Goal: Task Accomplishment & Management: Use online tool/utility

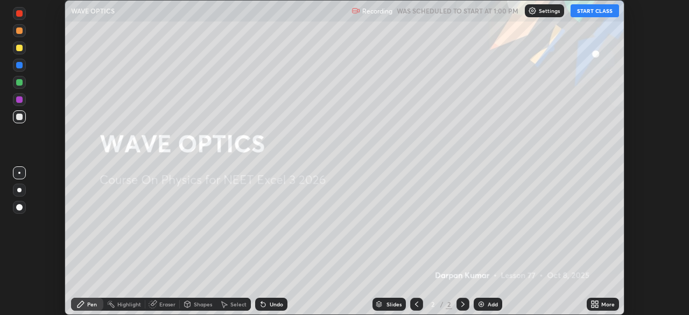
scroll to position [315, 689]
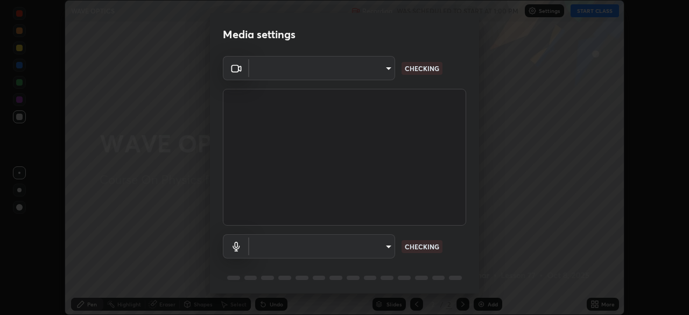
type input "b23672c371ae9b1e2d2e8c1262809c9406dc55f3a12da5c51b420c32c9b17bb4"
click at [381, 249] on body "Erase all WAVE OPTICS Recording WAS SCHEDULED TO START AT 1:00 PM Settings STAR…" at bounding box center [344, 157] width 689 height 315
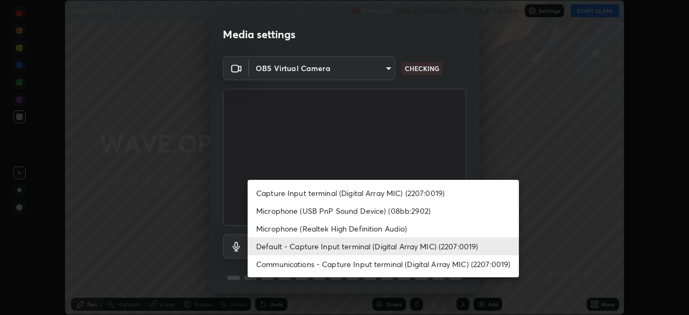
click at [358, 247] on li "Default - Capture Input terminal (Digital Array MIC) (2207:0019)" at bounding box center [383, 246] width 271 height 18
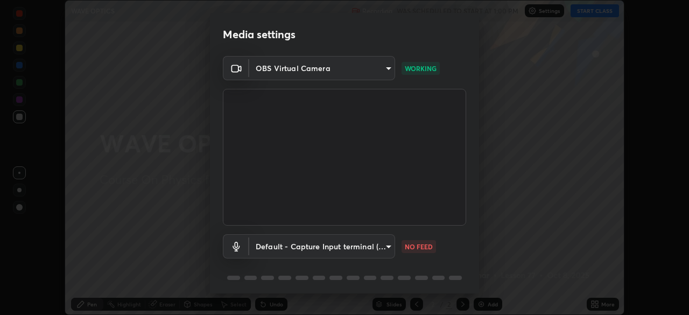
click at [377, 250] on body "Erase all WAVE OPTICS Recording WAS SCHEDULED TO START AT 1:00 PM Settings STAR…" at bounding box center [344, 157] width 689 height 315
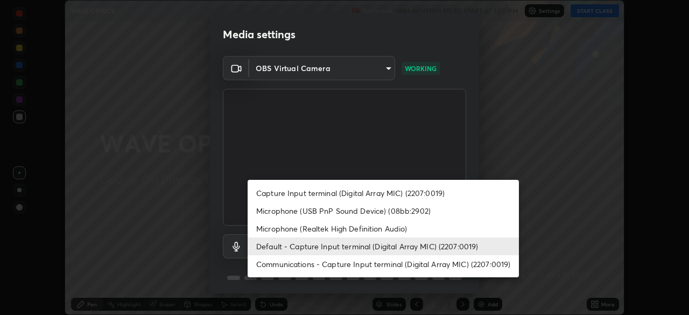
click at [350, 267] on li "Communications - Capture Input terminal (Digital Array MIC) (2207:0019)" at bounding box center [383, 264] width 271 height 18
type input "communications"
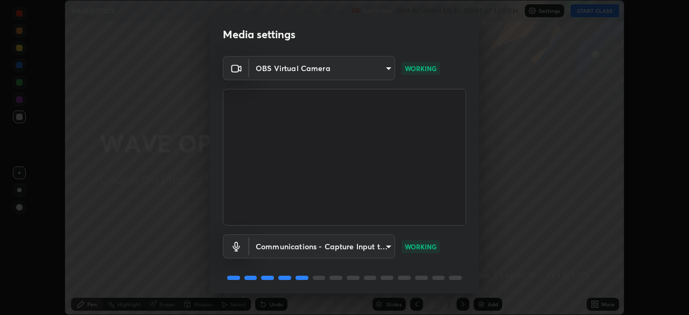
scroll to position [38, 0]
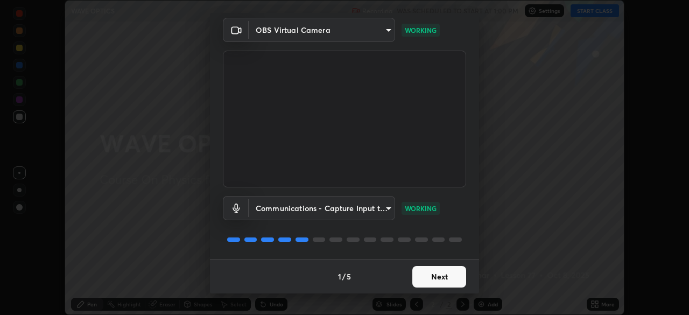
click at [437, 273] on button "Next" at bounding box center [439, 277] width 54 height 22
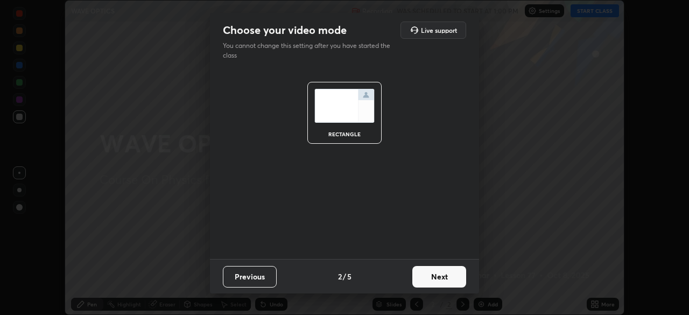
scroll to position [0, 0]
click at [437, 279] on button "Next" at bounding box center [439, 277] width 54 height 22
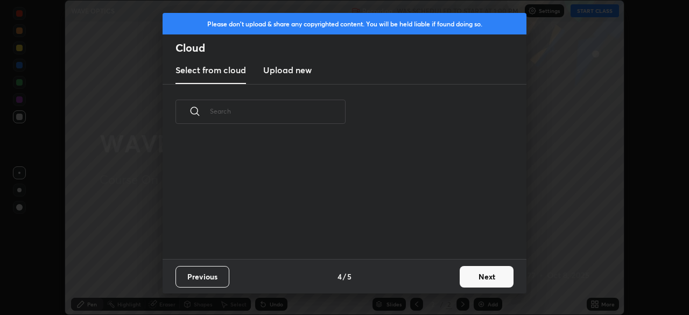
click at [461, 278] on button "Next" at bounding box center [487, 277] width 54 height 22
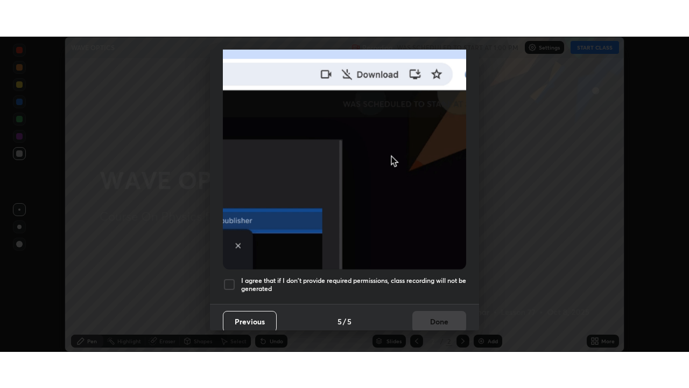
scroll to position [258, 0]
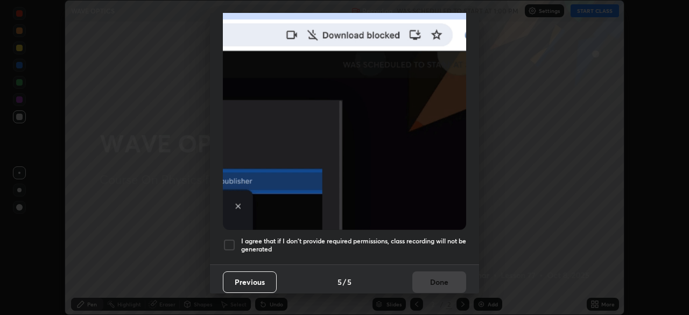
click at [421, 237] on h5 "I agree that if I don't provide required permissions, class recording will not …" at bounding box center [353, 245] width 225 height 17
click at [437, 277] on button "Done" at bounding box center [439, 282] width 54 height 22
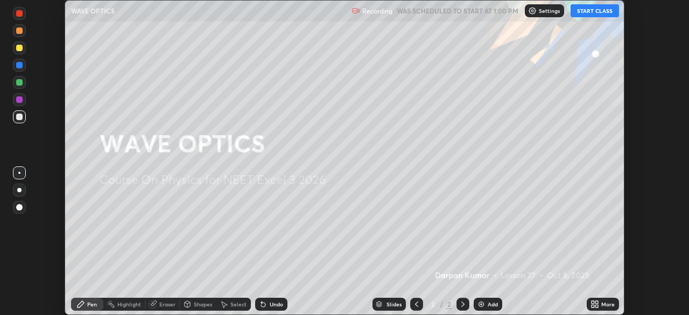
click at [592, 13] on button "START CLASS" at bounding box center [595, 10] width 48 height 13
click at [599, 305] on div "More" at bounding box center [603, 304] width 32 height 13
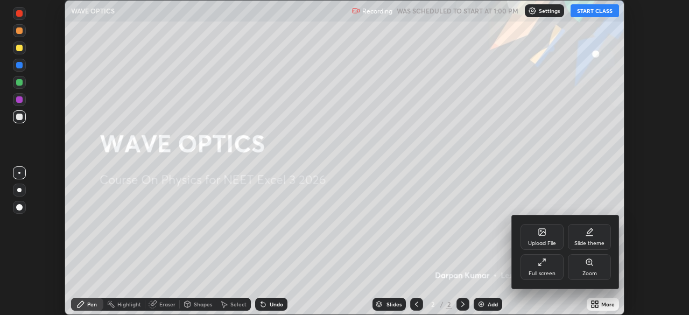
click at [553, 279] on div "Full screen" at bounding box center [542, 267] width 43 height 26
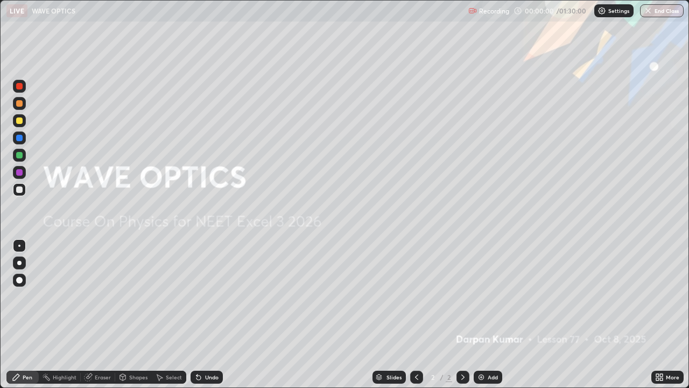
scroll to position [388, 689]
click at [492, 314] on div "Add" at bounding box center [493, 376] width 10 height 5
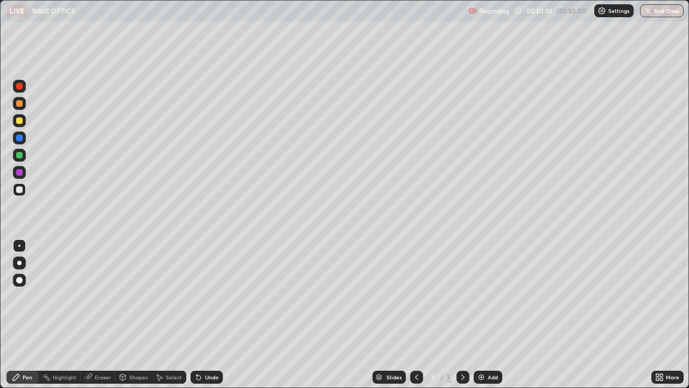
click at [661, 314] on icon at bounding box center [661, 375] width 3 height 3
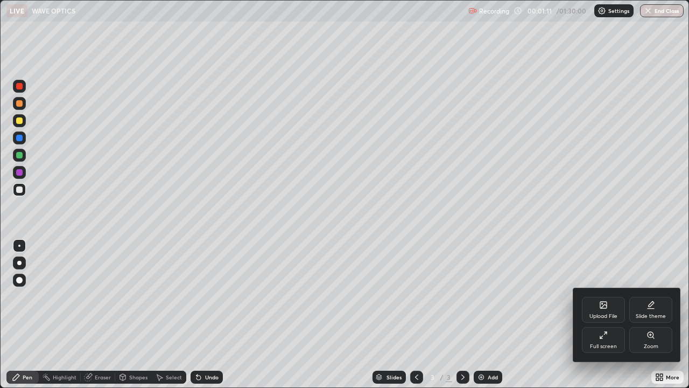
click at [611, 310] on div "Upload File" at bounding box center [603, 310] width 43 height 26
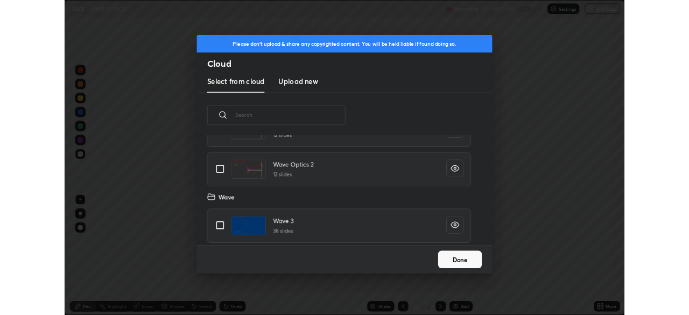
scroll to position [1118, 0]
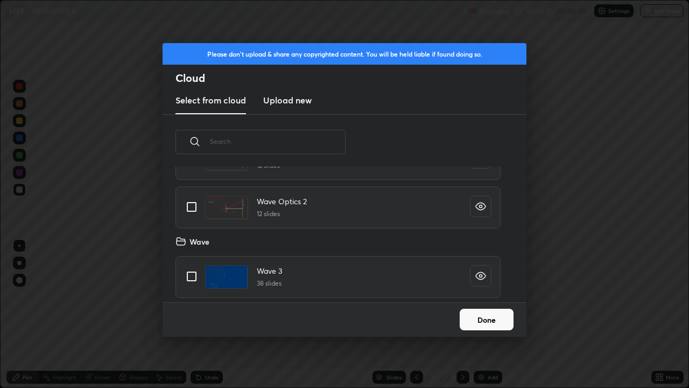
click at [194, 206] on input "grid" at bounding box center [191, 206] width 23 height 23
checkbox input "true"
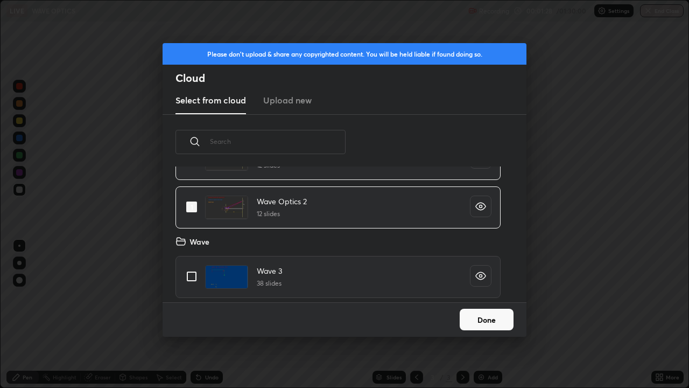
click at [476, 314] on button "Done" at bounding box center [487, 319] width 54 height 22
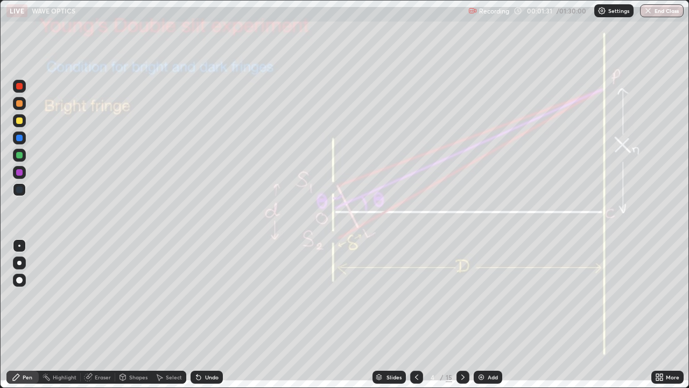
click at [463, 314] on div at bounding box center [463, 377] width 13 height 22
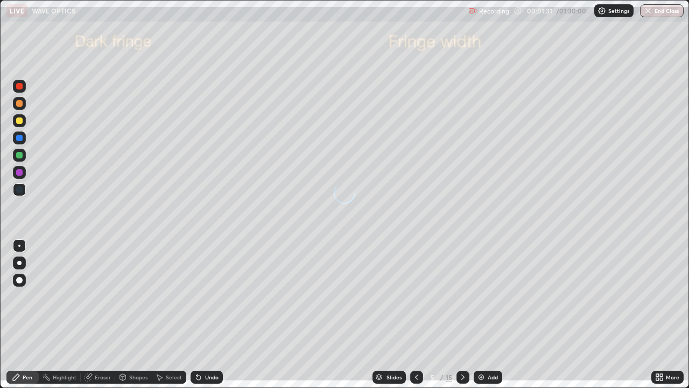
click at [460, 314] on div at bounding box center [463, 376] width 13 height 13
click at [461, 314] on icon at bounding box center [463, 377] width 9 height 9
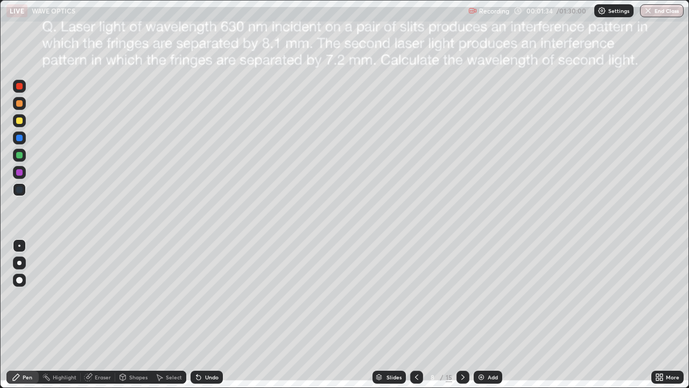
click at [416, 314] on icon at bounding box center [416, 377] width 9 height 9
click at [415, 314] on icon at bounding box center [416, 377] width 9 height 9
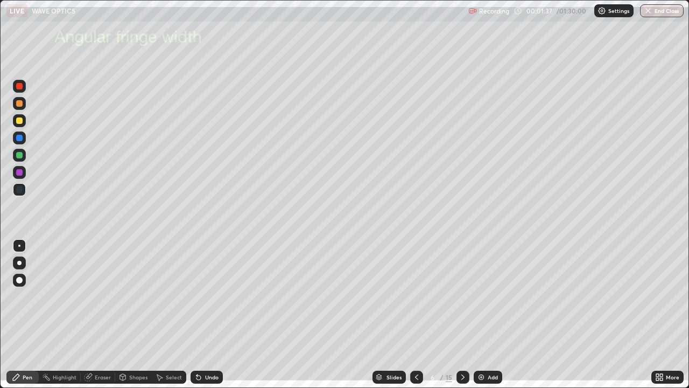
click at [462, 314] on icon at bounding box center [463, 377] width 9 height 9
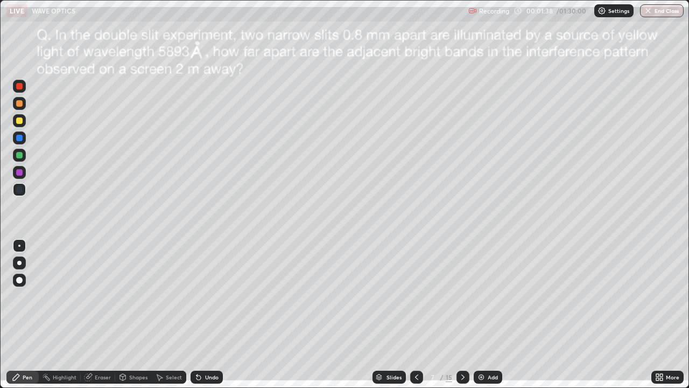
click at [462, 314] on icon at bounding box center [463, 377] width 9 height 9
click at [22, 172] on div at bounding box center [19, 172] width 6 height 6
click at [22, 173] on div at bounding box center [19, 172] width 6 height 6
click at [18, 104] on div at bounding box center [19, 103] width 6 height 6
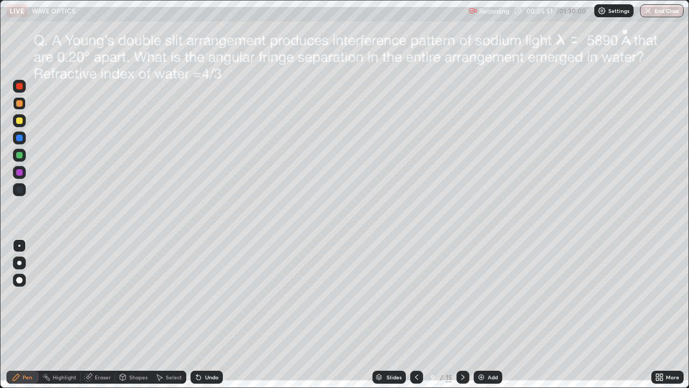
click at [0, 87] on div "Setting up your live class" at bounding box center [344, 194] width 689 height 388
click at [20, 173] on div at bounding box center [19, 172] width 6 height 6
click at [22, 157] on div at bounding box center [19, 155] width 13 height 13
click at [103, 314] on div "Eraser" at bounding box center [103, 376] width 16 height 5
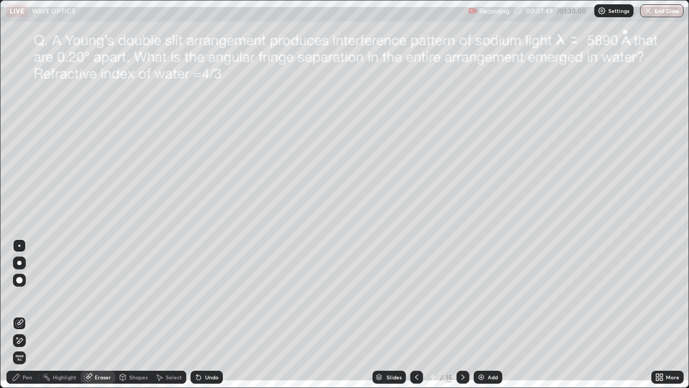
click at [26, 314] on div "Pen" at bounding box center [28, 376] width 10 height 5
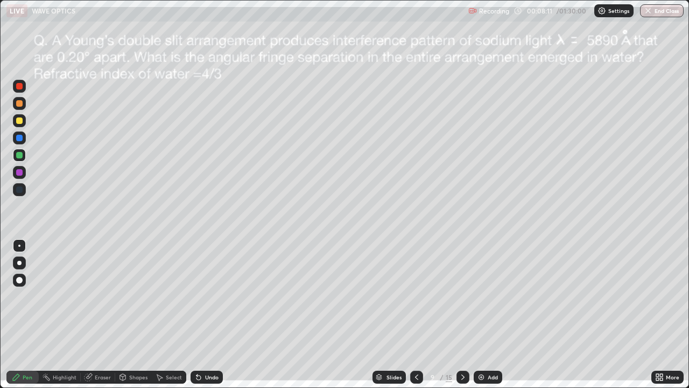
click at [213, 314] on div "Undo" at bounding box center [207, 376] width 32 height 13
click at [19, 118] on div at bounding box center [19, 120] width 6 height 6
click at [466, 314] on div at bounding box center [463, 376] width 13 height 13
click at [24, 171] on div at bounding box center [19, 172] width 13 height 13
click at [20, 155] on div at bounding box center [19, 155] width 6 height 6
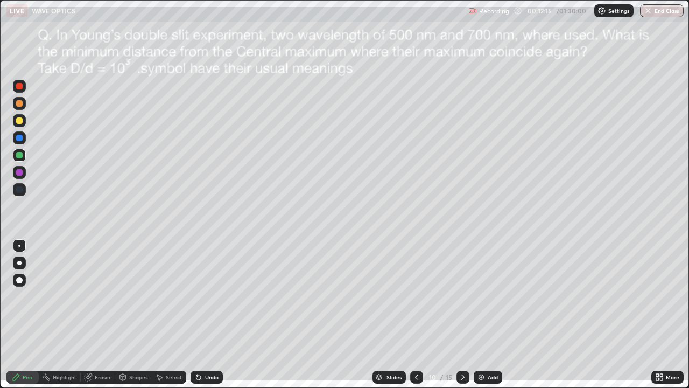
click at [22, 126] on div at bounding box center [19, 120] width 13 height 13
click at [138, 314] on div "Shapes" at bounding box center [138, 376] width 18 height 5
click at [209, 314] on div "Undo" at bounding box center [211, 376] width 13 height 5
click at [26, 314] on div "Pen" at bounding box center [28, 376] width 10 height 5
click at [202, 314] on div "Undo" at bounding box center [207, 376] width 32 height 13
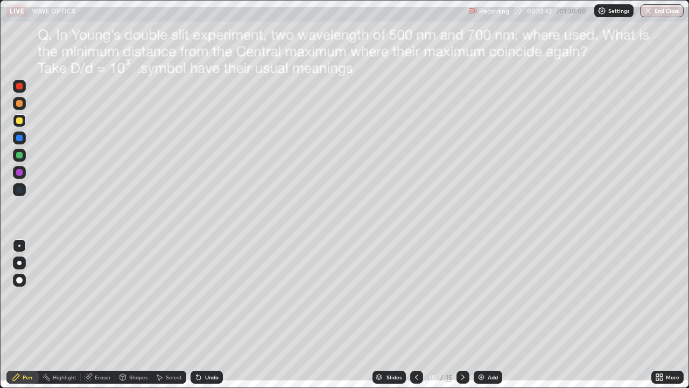
click at [205, 314] on div "Undo" at bounding box center [207, 376] width 32 height 13
click at [207, 314] on div "Undo" at bounding box center [207, 376] width 32 height 13
click at [20, 155] on div at bounding box center [19, 155] width 6 height 6
click at [205, 314] on div "Undo" at bounding box center [211, 376] width 13 height 5
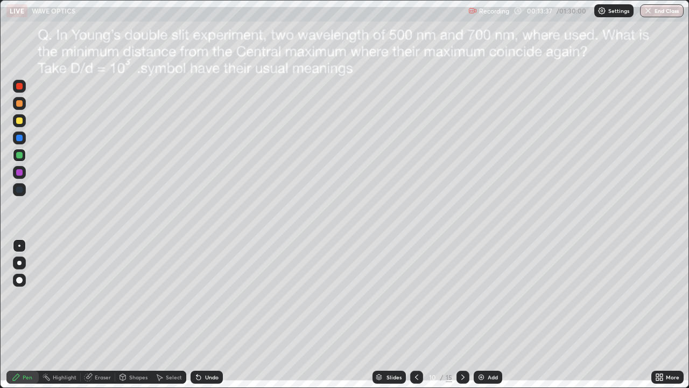
click at [96, 314] on div "Eraser" at bounding box center [103, 376] width 16 height 5
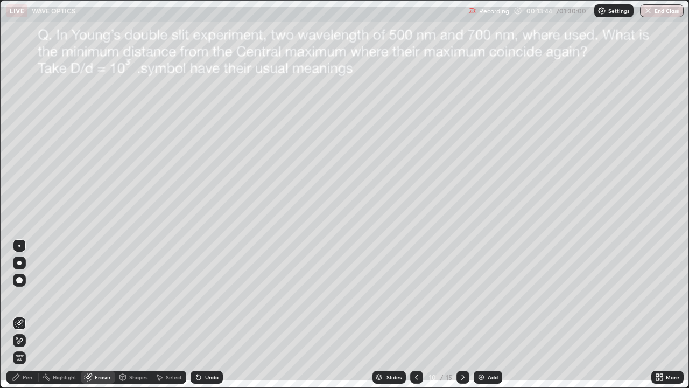
click at [201, 314] on icon at bounding box center [198, 377] width 9 height 9
click at [30, 314] on div "Pen" at bounding box center [22, 376] width 32 height 13
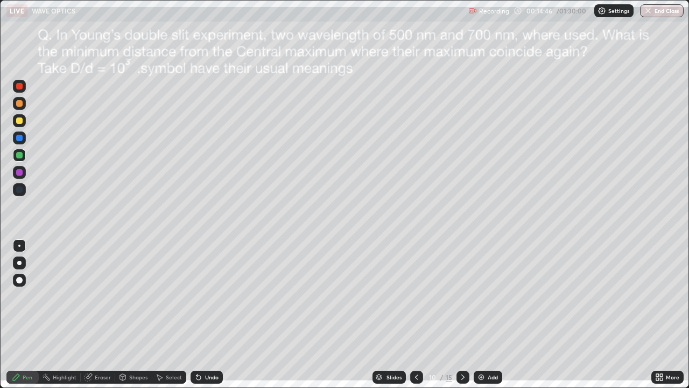
click at [214, 314] on div "Undo" at bounding box center [211, 376] width 13 height 5
click at [210, 314] on div "Undo" at bounding box center [211, 376] width 13 height 5
click at [462, 314] on icon at bounding box center [463, 377] width 9 height 9
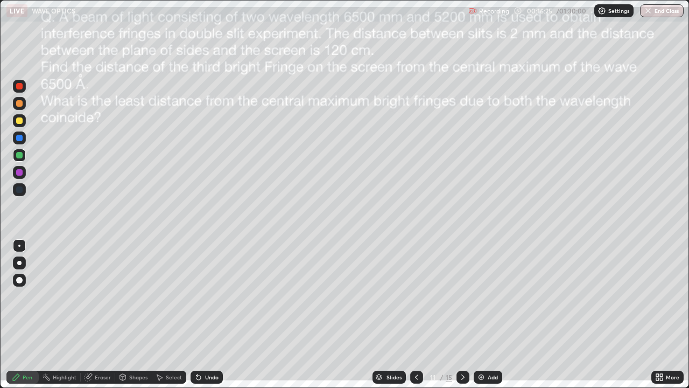
click at [392, 11] on div "LIVE WAVE OPTICS" at bounding box center [235, 11] width 458 height 22
click at [481, 17] on div "Recording" at bounding box center [488, 11] width 41 height 21
click at [212, 314] on div "Undo" at bounding box center [207, 376] width 32 height 13
click at [214, 314] on div "Undo" at bounding box center [211, 376] width 13 height 5
click at [23, 175] on div at bounding box center [19, 172] width 13 height 13
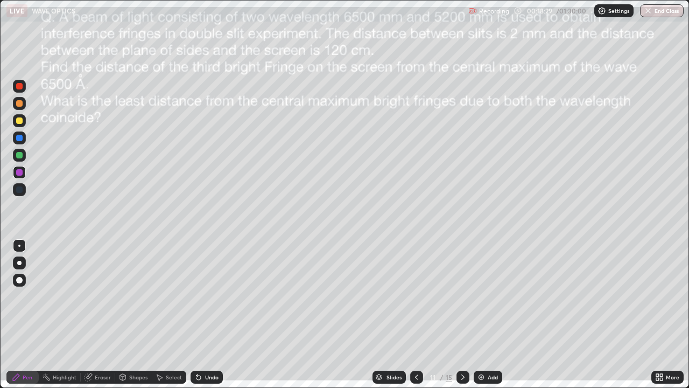
click at [206, 314] on div "Undo" at bounding box center [211, 376] width 13 height 5
click at [210, 314] on div "Undo" at bounding box center [207, 376] width 32 height 13
click at [206, 314] on div "Undo" at bounding box center [211, 376] width 13 height 5
click at [212, 314] on div "Undo" at bounding box center [211, 376] width 13 height 5
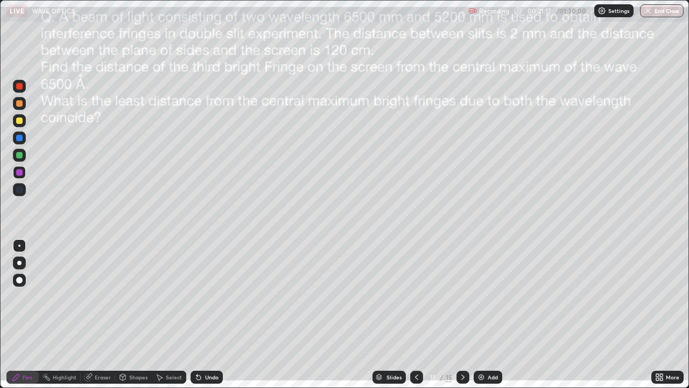
click at [211, 314] on div "Undo" at bounding box center [211, 376] width 13 height 5
click at [467, 314] on div at bounding box center [463, 376] width 13 height 13
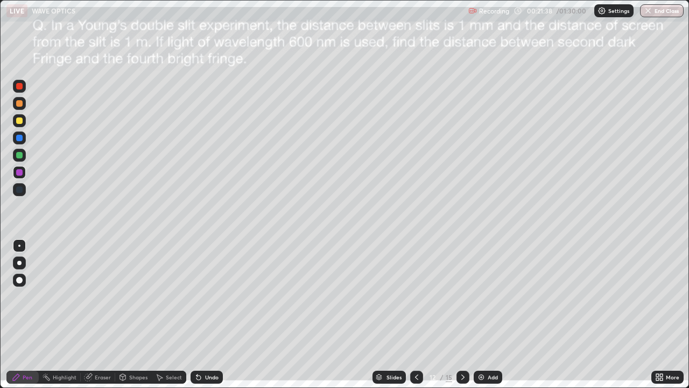
click at [416, 314] on icon at bounding box center [416, 377] width 9 height 9
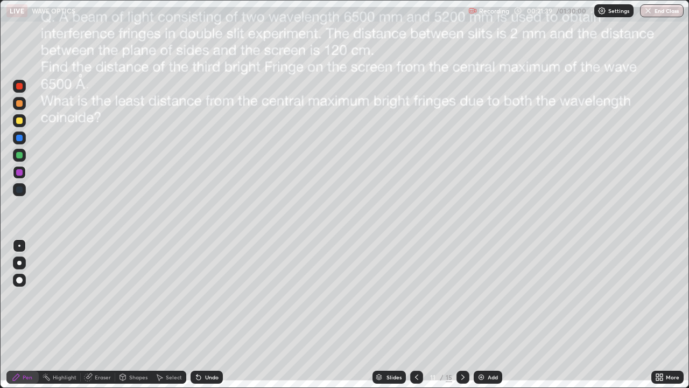
click at [416, 314] on icon at bounding box center [416, 377] width 9 height 9
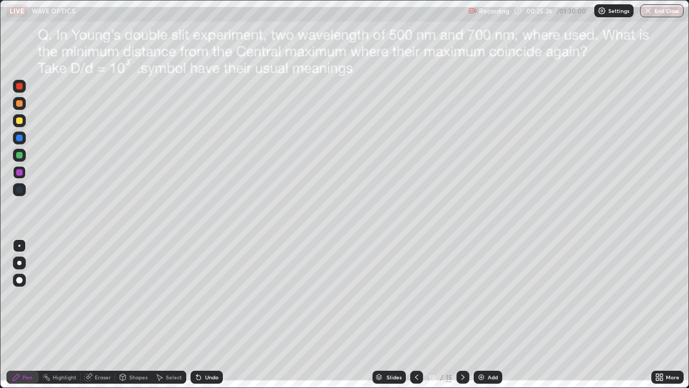
click at [466, 314] on div at bounding box center [463, 376] width 13 height 13
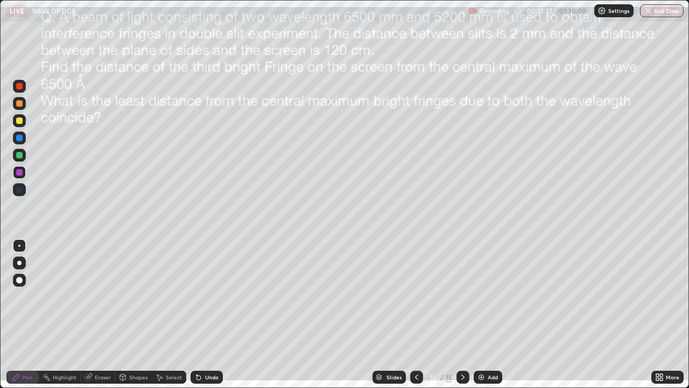
click at [457, 314] on div at bounding box center [463, 376] width 13 height 13
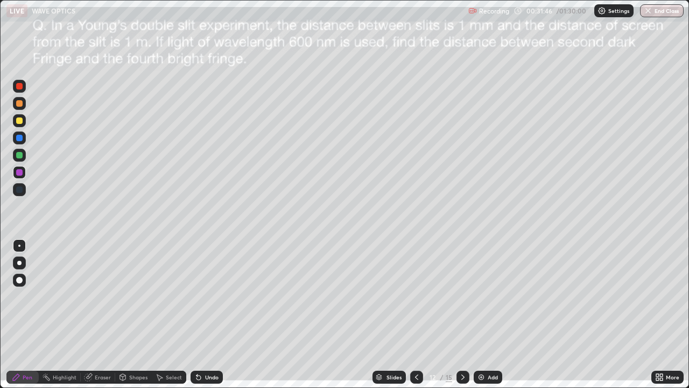
click at [220, 314] on div "Undo" at bounding box center [207, 376] width 32 height 13
click at [25, 154] on div at bounding box center [19, 155] width 13 height 13
click at [22, 118] on div at bounding box center [19, 120] width 6 height 6
click at [211, 314] on div "Undo" at bounding box center [211, 376] width 13 height 5
click at [219, 314] on div "Undo" at bounding box center [207, 376] width 32 height 13
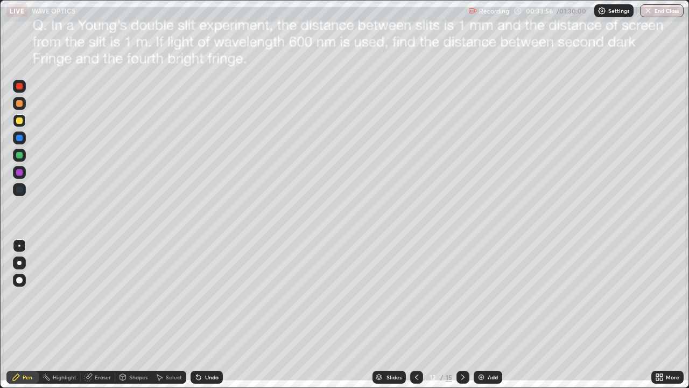
click at [20, 155] on div at bounding box center [19, 155] width 6 height 6
click at [100, 314] on div "Eraser" at bounding box center [103, 376] width 16 height 5
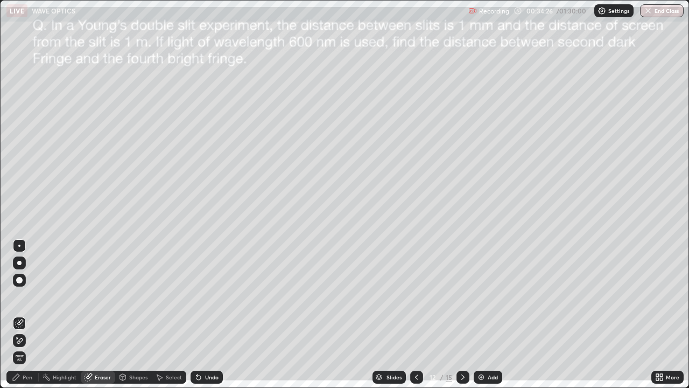
click at [31, 314] on div "Pen" at bounding box center [28, 376] width 10 height 5
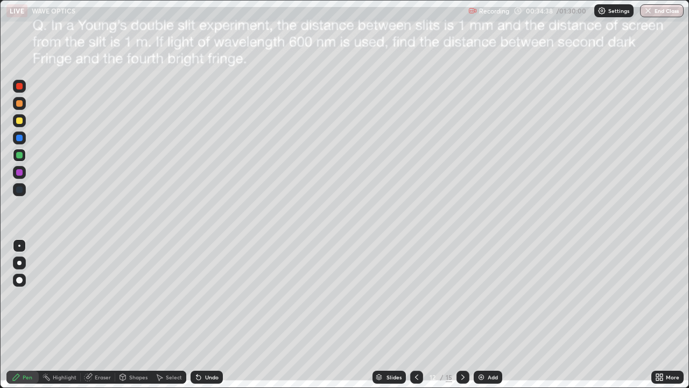
click at [463, 314] on icon at bounding box center [463, 377] width 9 height 9
click at [417, 314] on icon at bounding box center [416, 377] width 9 height 9
click at [22, 172] on div at bounding box center [19, 172] width 6 height 6
click at [460, 314] on icon at bounding box center [463, 377] width 9 height 9
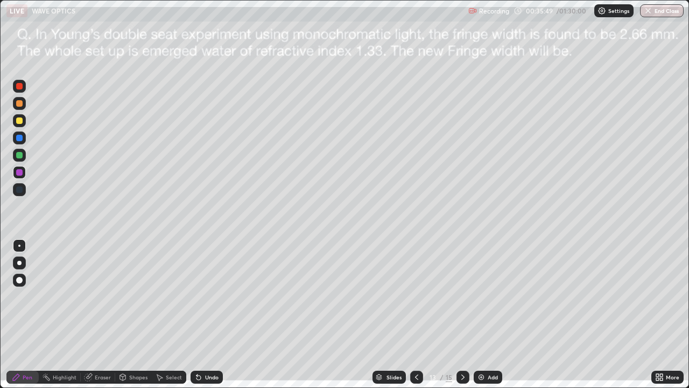
click at [208, 314] on div "Undo" at bounding box center [207, 376] width 32 height 13
click at [467, 314] on div at bounding box center [463, 376] width 13 height 13
click at [24, 153] on div at bounding box center [19, 155] width 13 height 13
click at [21, 174] on div at bounding box center [19, 172] width 6 height 6
click at [213, 314] on div "Undo" at bounding box center [211, 376] width 13 height 5
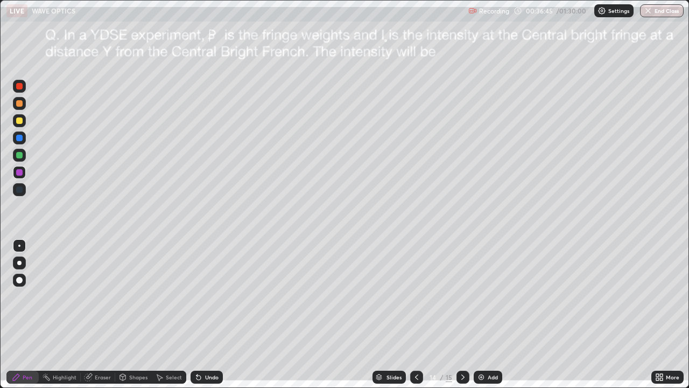
click at [213, 314] on div "Undo" at bounding box center [211, 376] width 13 height 5
click at [211, 314] on div "Undo" at bounding box center [211, 376] width 13 height 5
click at [20, 157] on div at bounding box center [19, 155] width 6 height 6
click at [19, 124] on div at bounding box center [19, 120] width 13 height 13
click at [21, 156] on div at bounding box center [19, 155] width 6 height 6
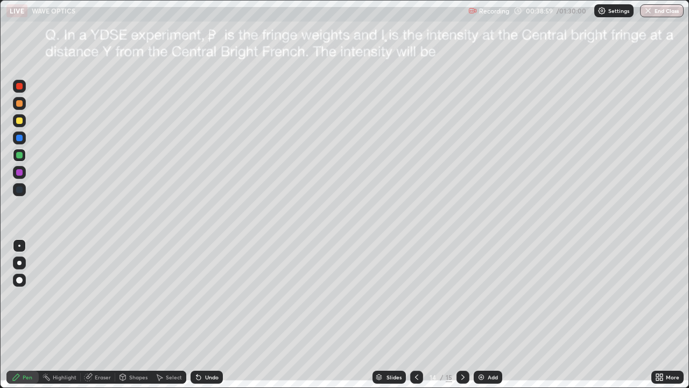
click at [22, 155] on div at bounding box center [19, 155] width 6 height 6
click at [196, 314] on icon at bounding box center [198, 377] width 9 height 9
click at [197, 314] on icon at bounding box center [198, 377] width 4 height 4
click at [19, 125] on div at bounding box center [19, 120] width 13 height 13
click at [461, 314] on icon at bounding box center [463, 377] width 9 height 9
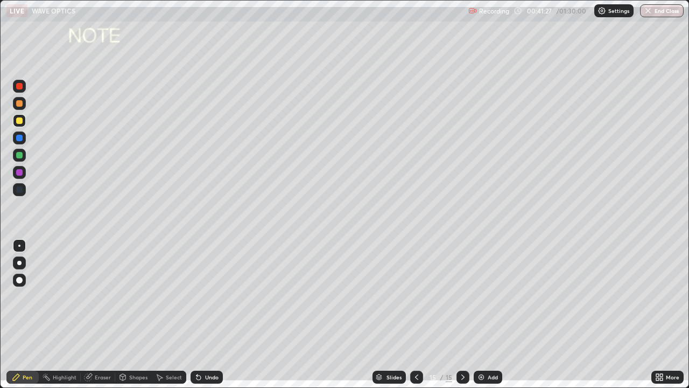
click at [415, 314] on icon at bounding box center [416, 377] width 9 height 9
click at [417, 314] on div at bounding box center [416, 376] width 13 height 13
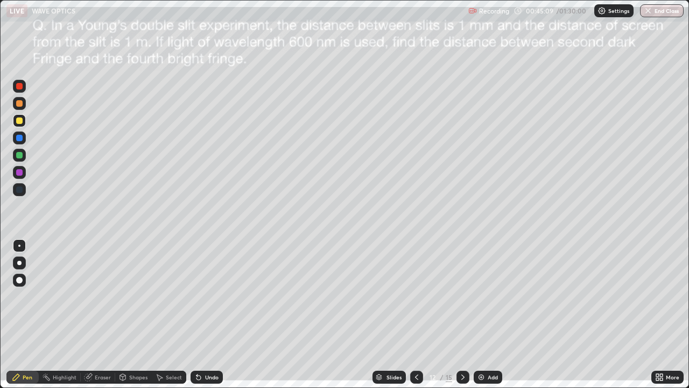
click at [96, 314] on div "Eraser" at bounding box center [103, 376] width 16 height 5
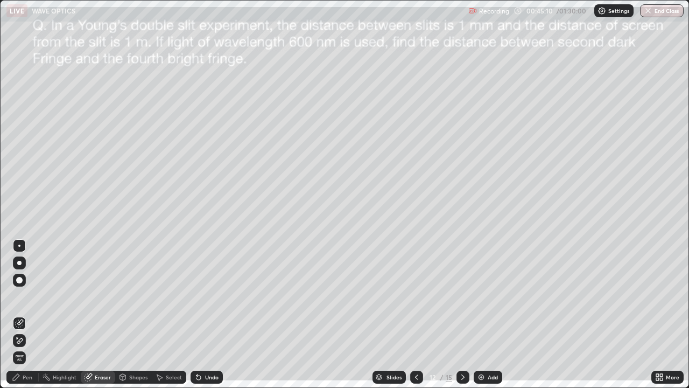
click at [23, 314] on div at bounding box center [19, 340] width 13 height 13
click at [29, 314] on div "Pen" at bounding box center [28, 376] width 10 height 5
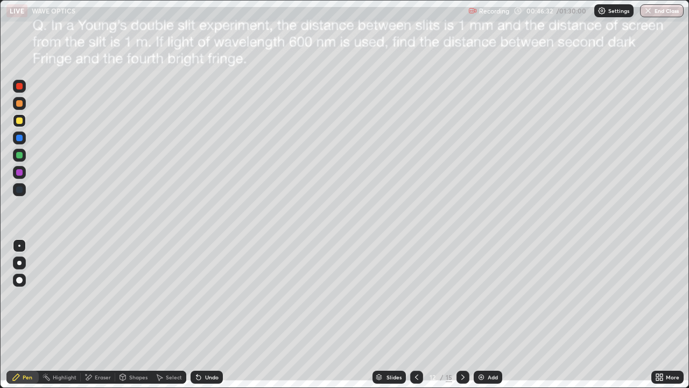
click at [466, 314] on div at bounding box center [463, 376] width 13 height 13
click at [202, 314] on div "Undo" at bounding box center [207, 376] width 32 height 13
click at [464, 314] on icon at bounding box center [463, 377] width 9 height 9
click at [461, 314] on div at bounding box center [463, 376] width 13 height 13
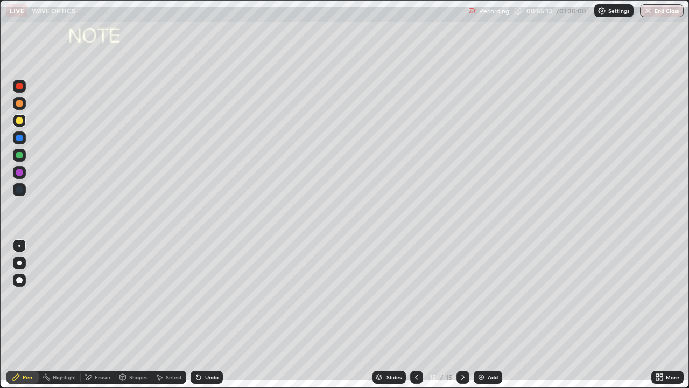
click at [206, 314] on div "Undo" at bounding box center [211, 376] width 13 height 5
click at [205, 314] on div "Undo" at bounding box center [211, 376] width 13 height 5
click at [214, 314] on div "Undo" at bounding box center [207, 376] width 32 height 13
click at [221, 314] on div "Undo" at bounding box center [207, 376] width 32 height 13
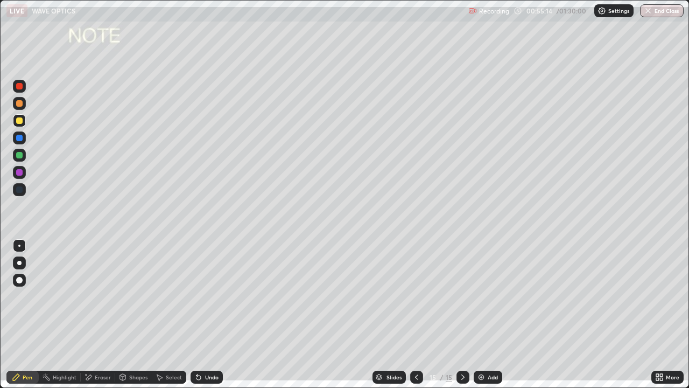
click at [229, 314] on div "Slides 15 / 15 Add" at bounding box center [437, 377] width 429 height 22
click at [230, 314] on div "Slides 15 / 15 Add" at bounding box center [437, 377] width 429 height 22
click at [233, 314] on div "Slides 15 / 15 Add" at bounding box center [437, 377] width 429 height 22
click at [235, 314] on div "Slides 15 / 15 Add" at bounding box center [437, 377] width 429 height 22
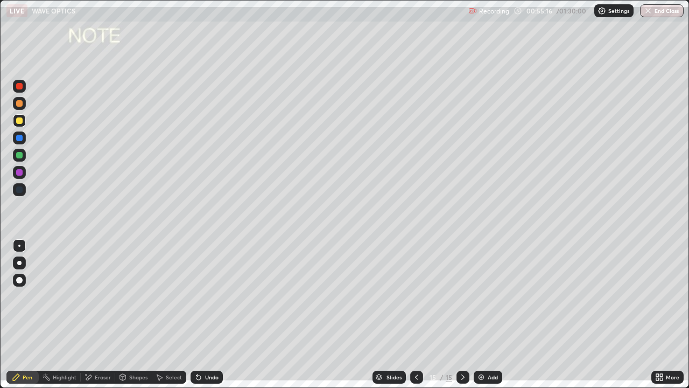
click at [212, 314] on div "Undo" at bounding box center [211, 376] width 13 height 5
click at [205, 314] on div "Undo" at bounding box center [211, 376] width 13 height 5
click at [210, 314] on div "Undo" at bounding box center [211, 376] width 13 height 5
click at [213, 314] on div "Undo" at bounding box center [211, 376] width 13 height 5
click at [212, 314] on div "Undo" at bounding box center [211, 376] width 13 height 5
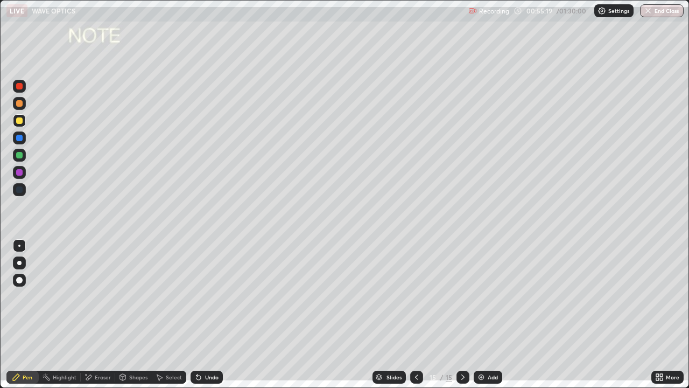
click at [173, 314] on div "Select" at bounding box center [169, 376] width 34 height 13
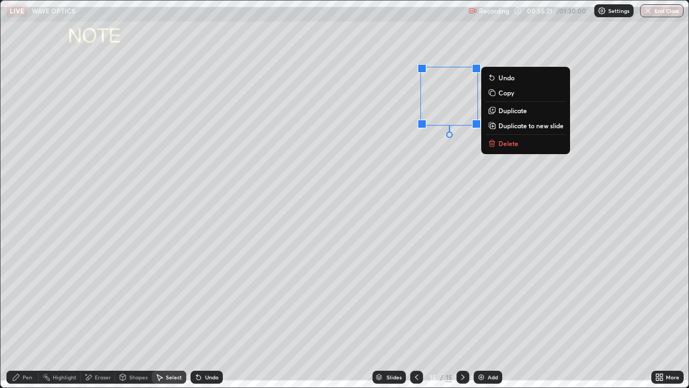
click at [499, 143] on p "Delete" at bounding box center [509, 143] width 20 height 9
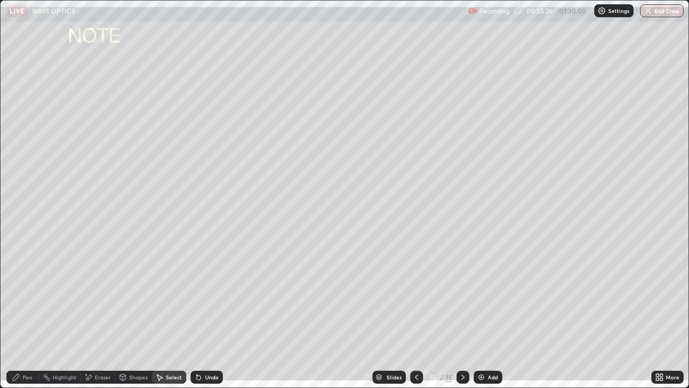
click at [34, 314] on div "Pen" at bounding box center [22, 376] width 32 height 13
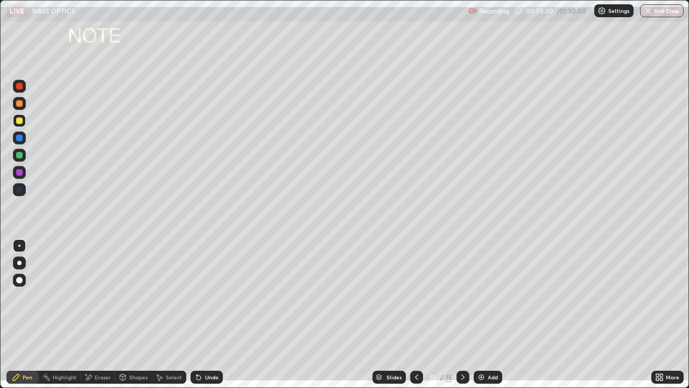
click at [206, 314] on div "Undo" at bounding box center [211, 376] width 13 height 5
click at [208, 314] on div "Undo" at bounding box center [211, 376] width 13 height 5
click at [207, 314] on div "Undo" at bounding box center [211, 376] width 13 height 5
click at [668, 314] on div "More" at bounding box center [672, 376] width 13 height 5
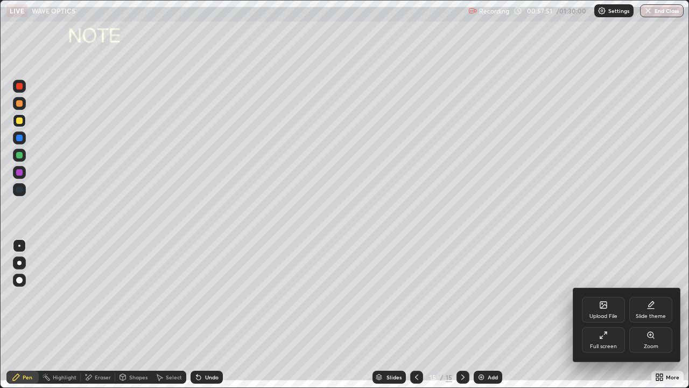
click at [605, 314] on div "Full screen" at bounding box center [603, 340] width 43 height 26
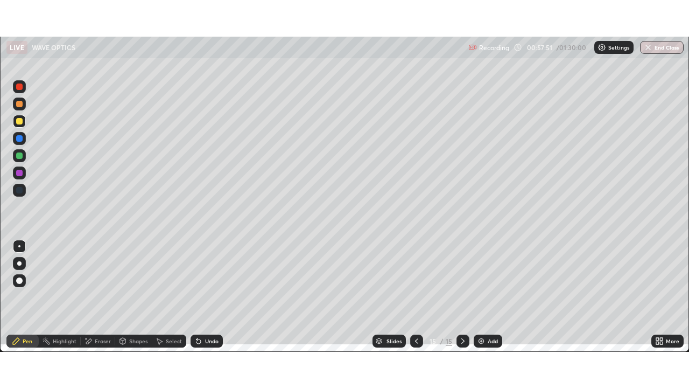
scroll to position [53519, 53145]
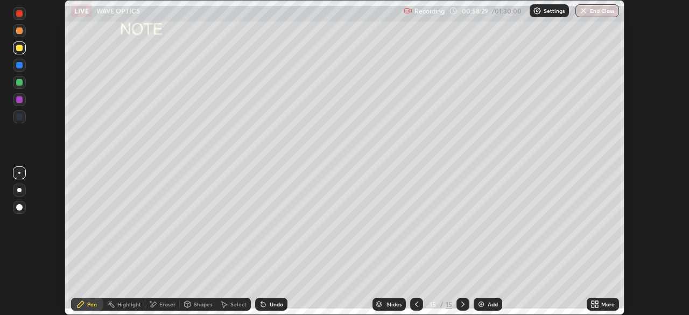
click at [600, 308] on div "More" at bounding box center [603, 304] width 32 height 13
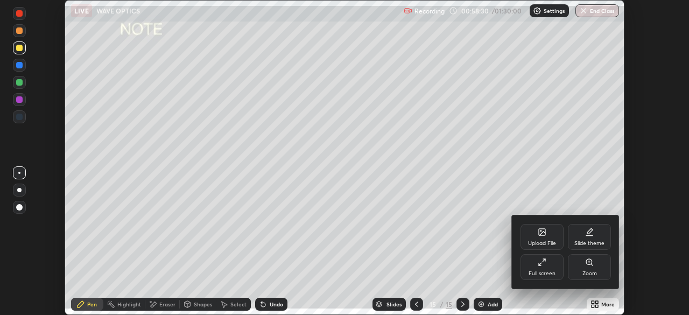
click at [545, 271] on div "Full screen" at bounding box center [542, 273] width 27 height 5
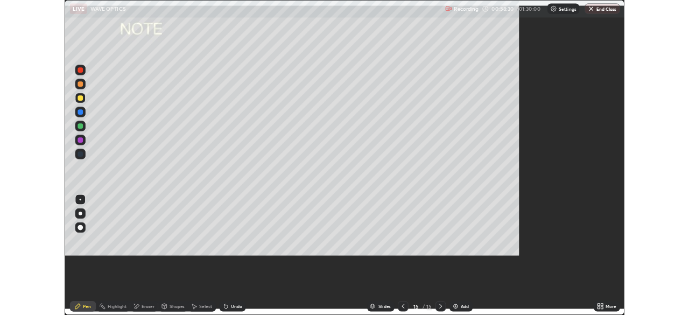
scroll to position [388, 689]
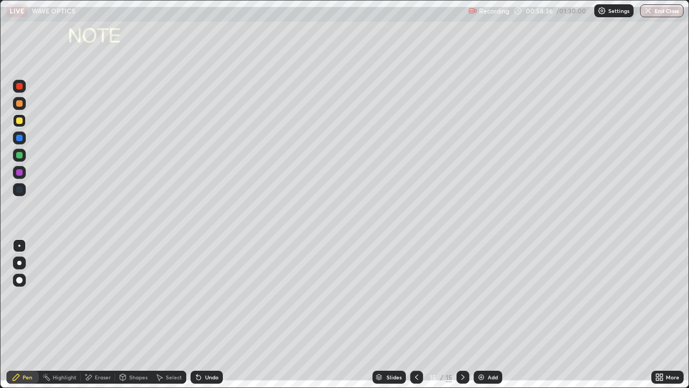
click at [490, 314] on div "Add" at bounding box center [493, 376] width 10 height 5
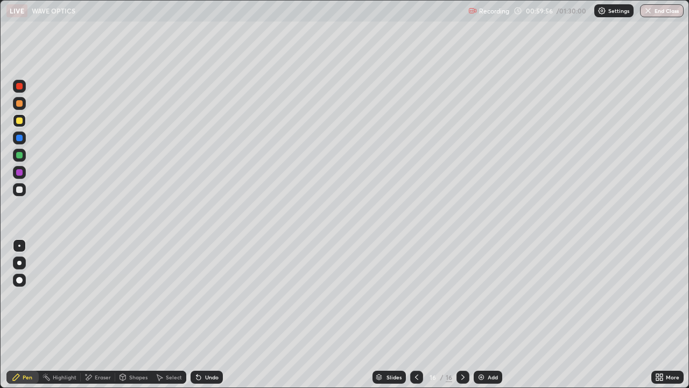
click at [19, 173] on div at bounding box center [19, 172] width 6 height 6
click at [20, 155] on div at bounding box center [19, 155] width 6 height 6
click at [137, 314] on div "Shapes" at bounding box center [133, 376] width 37 height 13
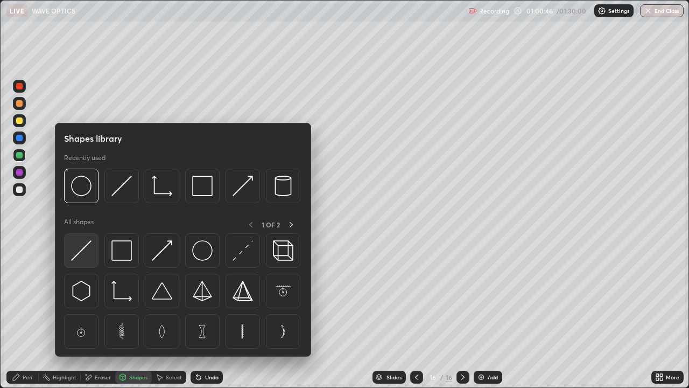
click at [87, 254] on img at bounding box center [81, 250] width 20 height 20
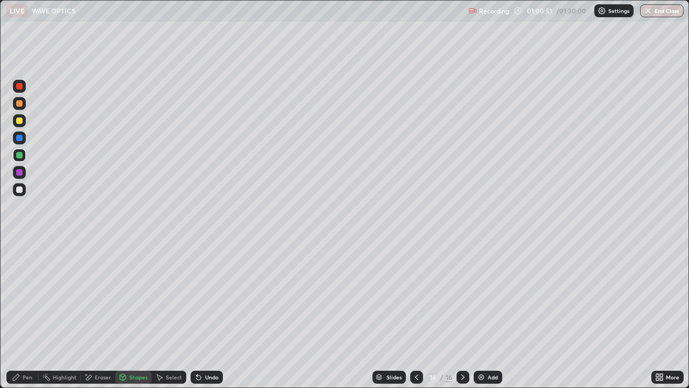
click at [20, 172] on div at bounding box center [19, 172] width 6 height 6
click at [20, 190] on div at bounding box center [19, 189] width 6 height 6
click at [129, 314] on div "Shapes" at bounding box center [138, 376] width 18 height 5
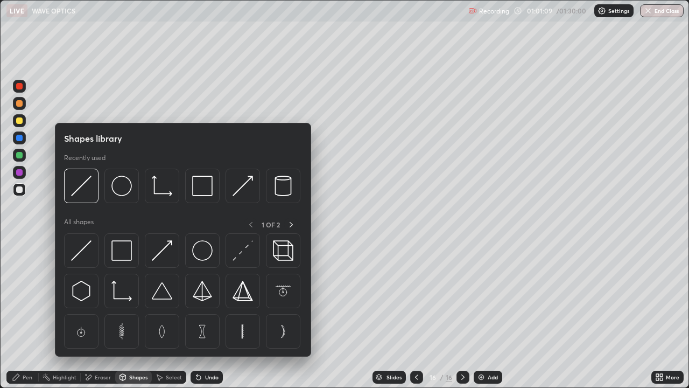
click at [132, 314] on div "Shapes" at bounding box center [138, 376] width 18 height 5
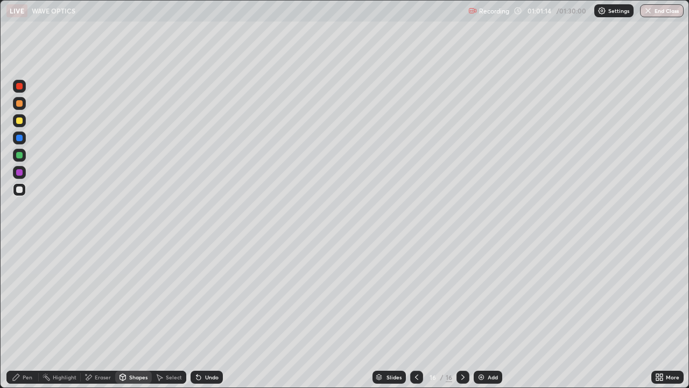
click at [30, 314] on div "Pen" at bounding box center [28, 376] width 10 height 5
click at [168, 314] on div "Select" at bounding box center [174, 376] width 16 height 5
click at [136, 314] on div "Shapes" at bounding box center [133, 376] width 37 height 13
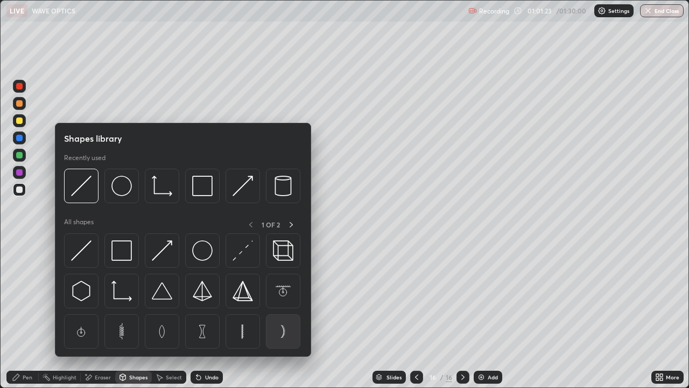
click at [287, 314] on img at bounding box center [283, 331] width 20 height 20
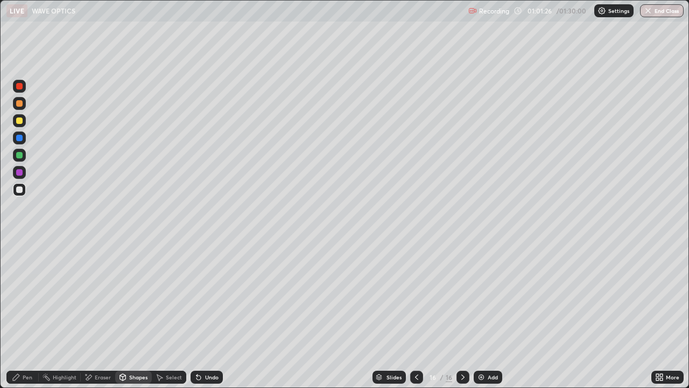
click at [168, 314] on div "Select" at bounding box center [174, 376] width 16 height 5
click at [136, 314] on div "Shapes" at bounding box center [138, 376] width 18 height 5
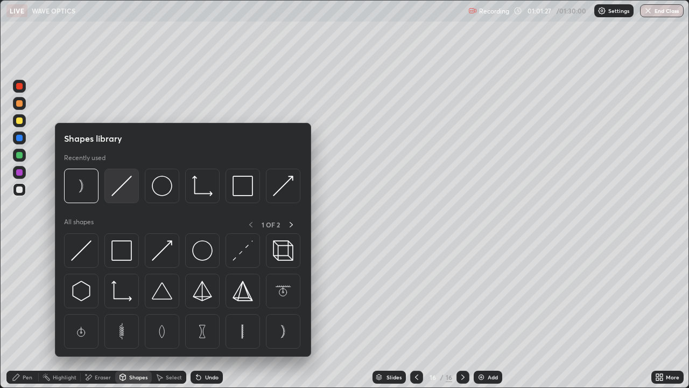
click at [116, 191] on img at bounding box center [121, 185] width 20 height 20
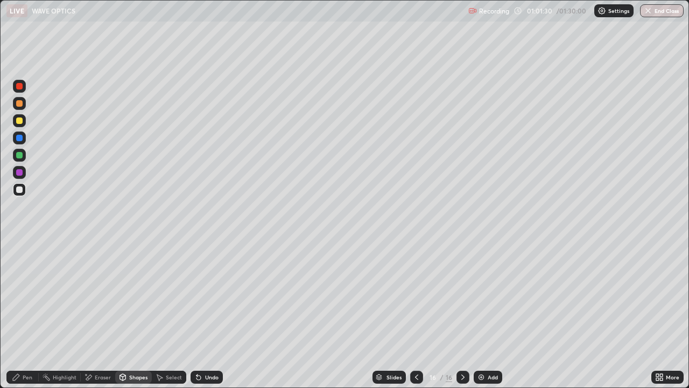
click at [20, 155] on div at bounding box center [19, 155] width 6 height 6
click at [24, 172] on div at bounding box center [19, 172] width 13 height 13
click at [29, 314] on div "Pen" at bounding box center [28, 376] width 10 height 5
click at [137, 314] on div "Shapes" at bounding box center [138, 376] width 18 height 5
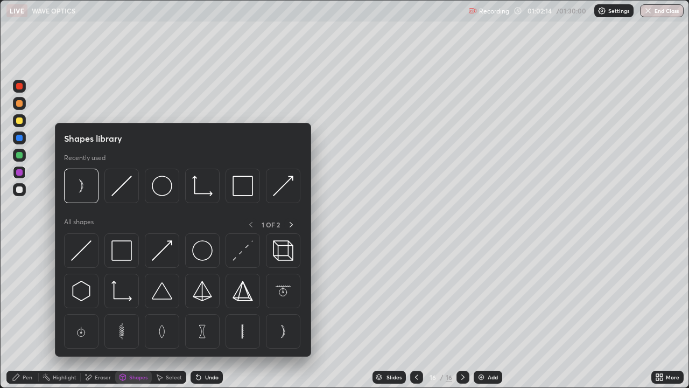
click at [37, 314] on div "Pen" at bounding box center [22, 376] width 32 height 13
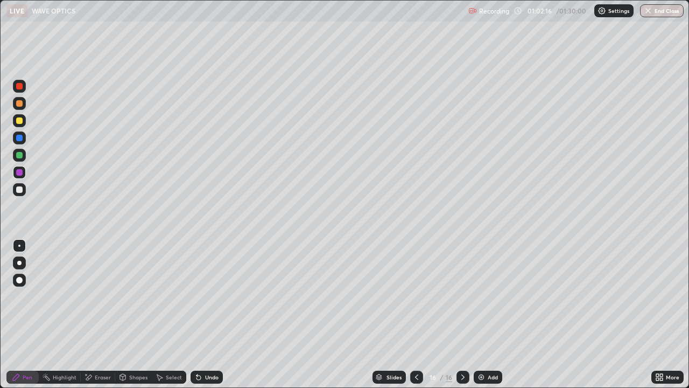
click at [20, 189] on div at bounding box center [19, 189] width 6 height 6
click at [25, 168] on div at bounding box center [19, 172] width 13 height 13
click at [208, 314] on div "Undo" at bounding box center [211, 376] width 13 height 5
click at [20, 117] on div at bounding box center [19, 120] width 6 height 6
click at [488, 314] on div "Add" at bounding box center [493, 376] width 10 height 5
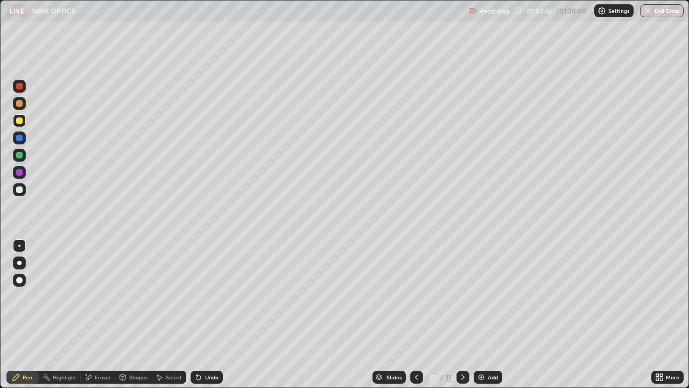
click at [132, 314] on div "Shapes" at bounding box center [138, 376] width 18 height 5
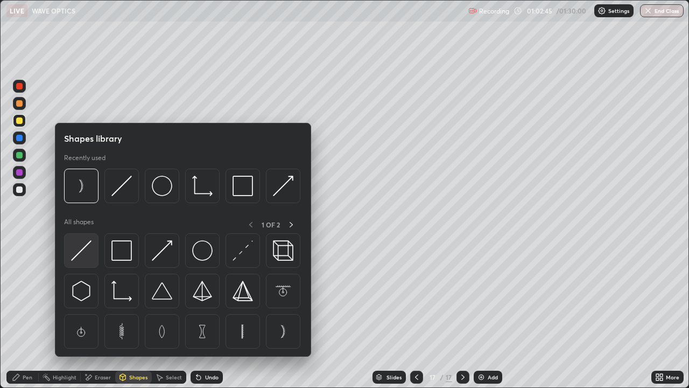
click at [84, 254] on img at bounding box center [81, 250] width 20 height 20
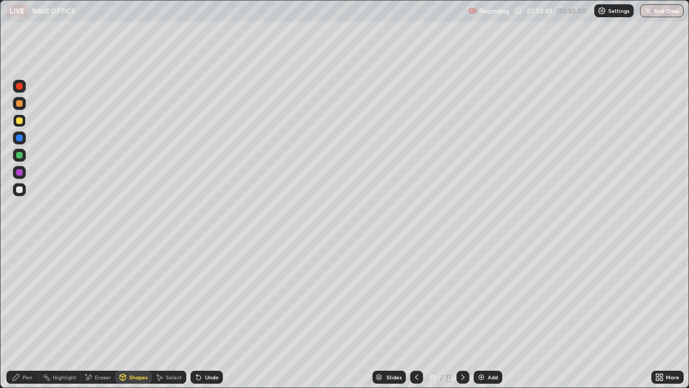
click at [209, 314] on div "Undo" at bounding box center [211, 376] width 13 height 5
click at [20, 156] on div at bounding box center [19, 155] width 6 height 6
click at [22, 191] on div at bounding box center [19, 189] width 6 height 6
click at [20, 103] on div at bounding box center [19, 103] width 6 height 6
click at [129, 314] on div "Shapes" at bounding box center [138, 376] width 18 height 5
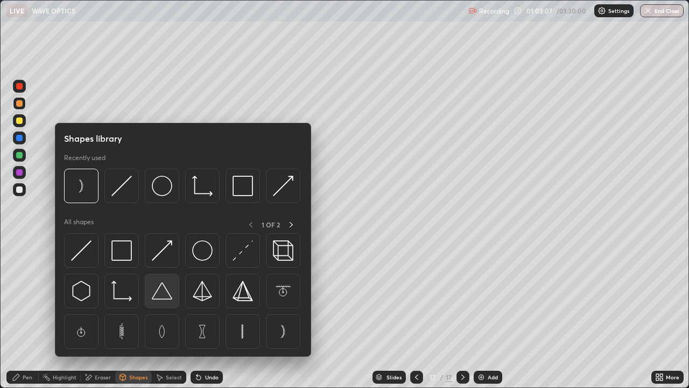
click at [170, 288] on img at bounding box center [162, 290] width 20 height 20
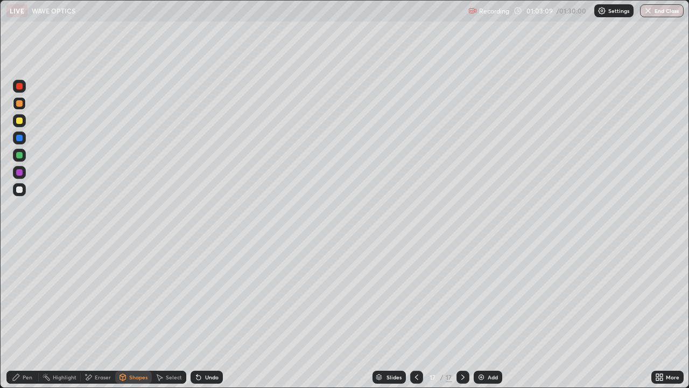
click at [166, 314] on div "Select" at bounding box center [174, 376] width 16 height 5
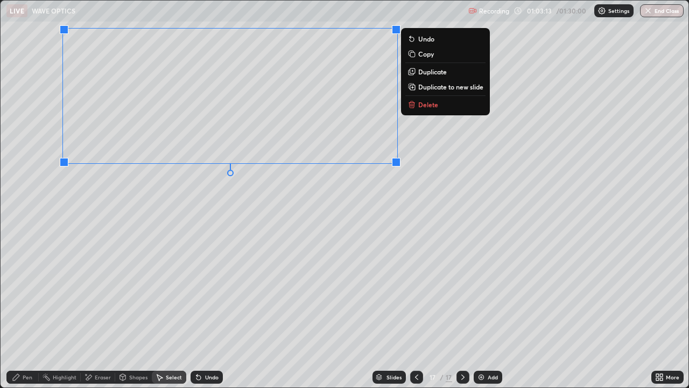
click at [271, 229] on div "0 ° Undo Copy Duplicate Duplicate to new slide Delete" at bounding box center [345, 194] width 688 height 387
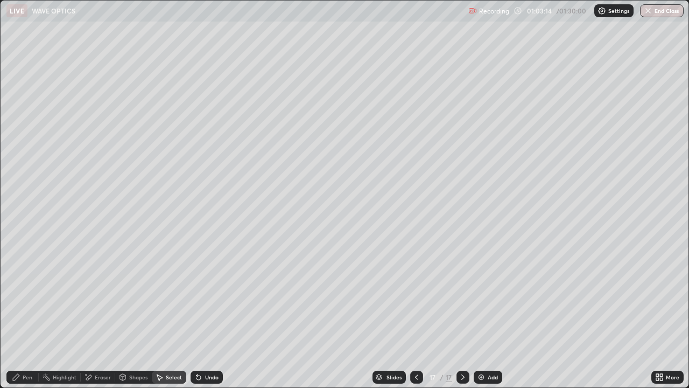
click at [657, 314] on icon at bounding box center [657, 375] width 3 height 3
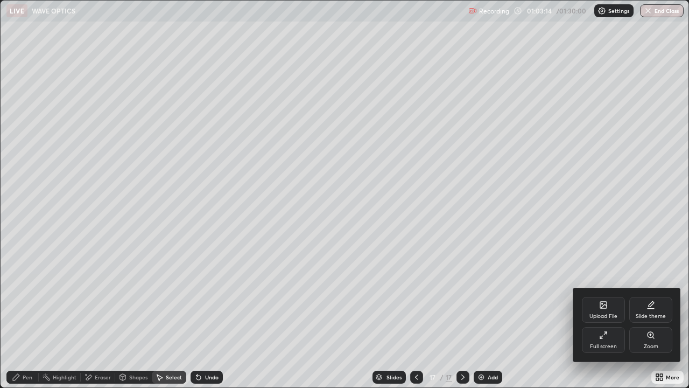
click at [597, 314] on div "Full screen" at bounding box center [603, 340] width 43 height 26
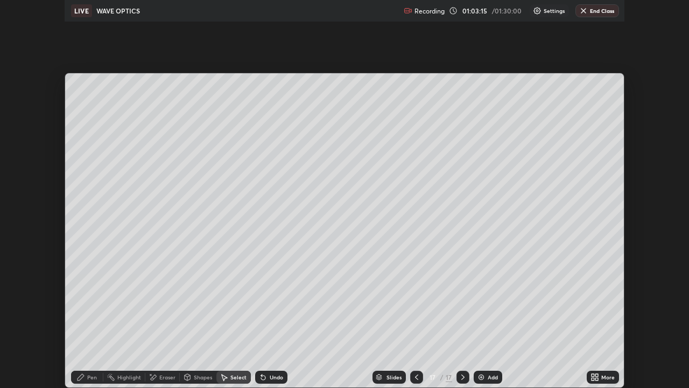
scroll to position [53519, 53145]
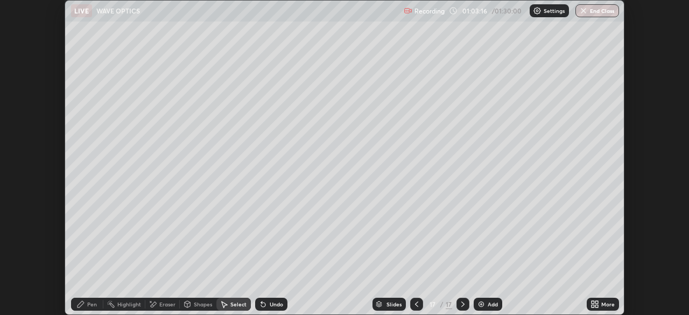
click at [604, 309] on div "More" at bounding box center [603, 304] width 32 height 13
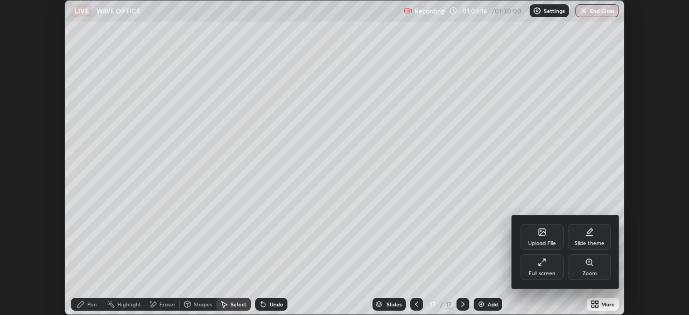
click at [541, 269] on div "Full screen" at bounding box center [542, 267] width 43 height 26
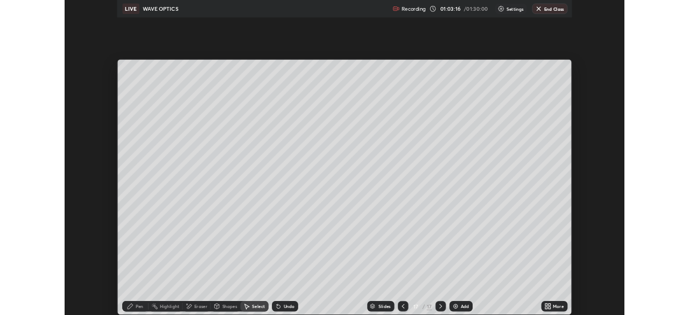
scroll to position [388, 689]
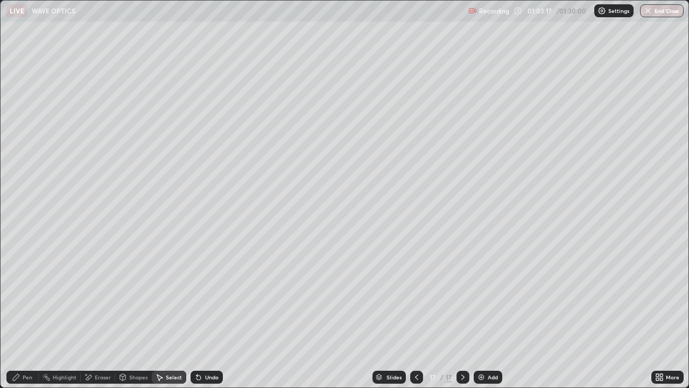
click at [28, 314] on div "Pen" at bounding box center [28, 376] width 10 height 5
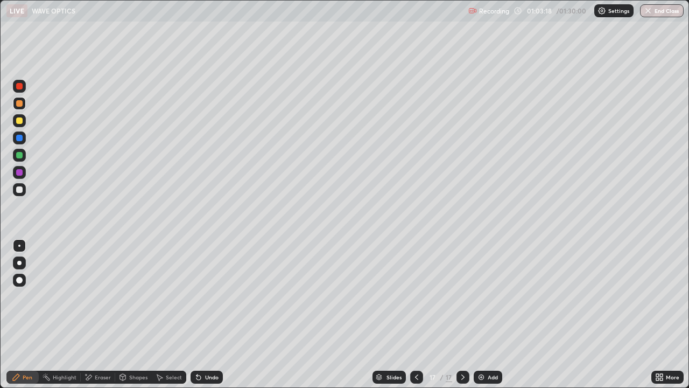
click at [19, 189] on div at bounding box center [19, 189] width 6 height 6
click at [20, 160] on div at bounding box center [19, 155] width 13 height 13
click at [127, 314] on div "Shapes" at bounding box center [133, 376] width 37 height 13
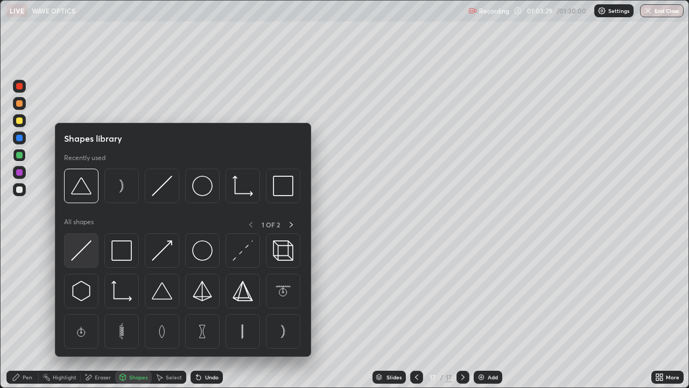
click at [86, 241] on img at bounding box center [81, 250] width 20 height 20
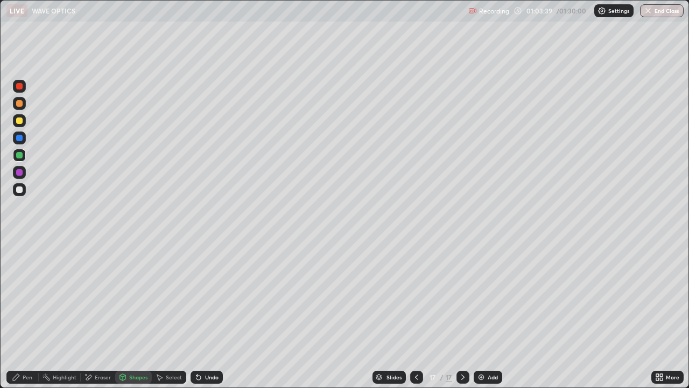
click at [17, 188] on div at bounding box center [19, 189] width 6 height 6
click at [21, 136] on div at bounding box center [19, 138] width 6 height 6
click at [20, 152] on div at bounding box center [19, 155] width 6 height 6
click at [18, 121] on div at bounding box center [19, 120] width 6 height 6
click at [197, 314] on icon at bounding box center [198, 377] width 4 height 4
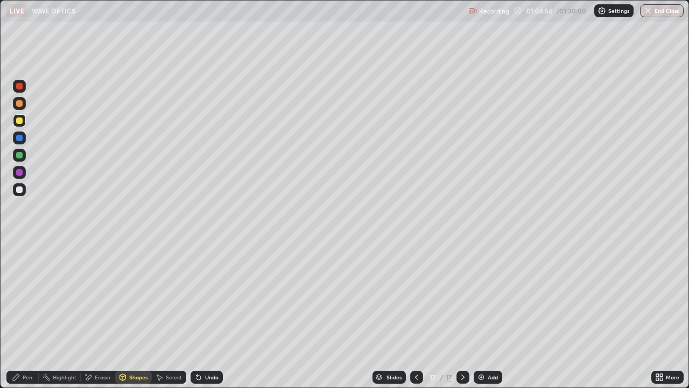
click at [29, 314] on div "Pen" at bounding box center [28, 376] width 10 height 5
click at [206, 314] on div "Undo" at bounding box center [211, 376] width 13 height 5
click at [208, 314] on div "Undo" at bounding box center [211, 376] width 13 height 5
click at [486, 314] on div "Slides 17 / 17 Add" at bounding box center [437, 377] width 429 height 22
click at [483, 314] on img at bounding box center [481, 377] width 9 height 9
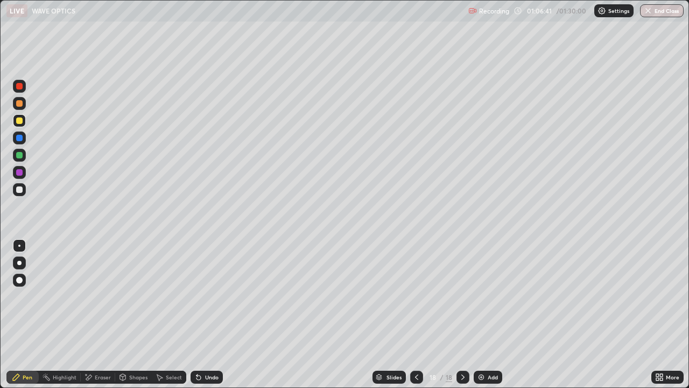
click at [135, 314] on div "Shapes" at bounding box center [133, 376] width 37 height 13
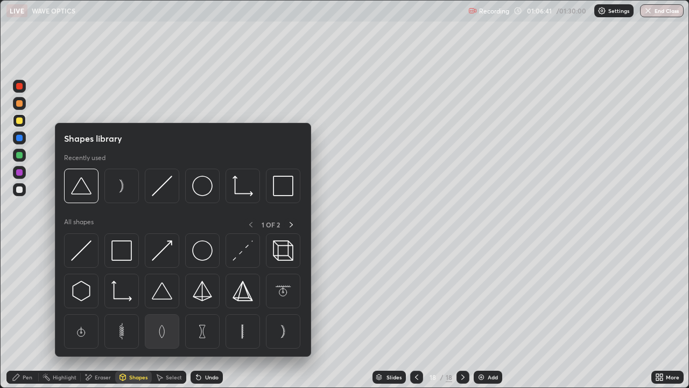
click at [168, 314] on img at bounding box center [162, 331] width 20 height 20
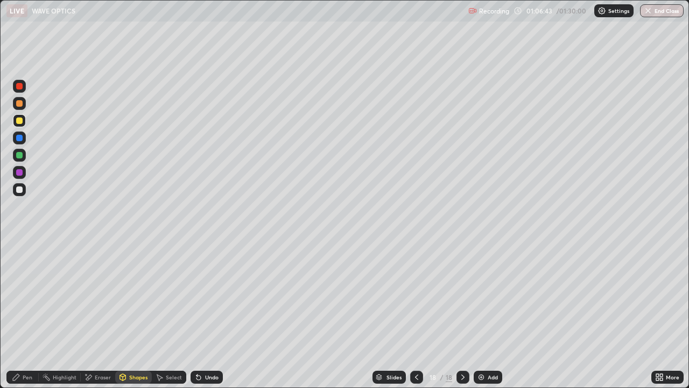
click at [133, 314] on div "Shapes" at bounding box center [133, 377] width 37 height 22
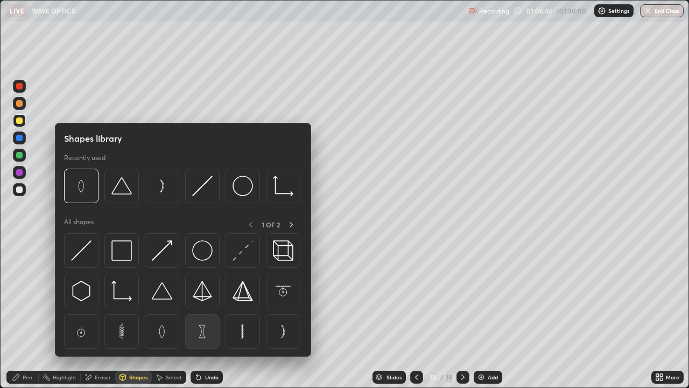
click at [202, 314] on img at bounding box center [202, 331] width 20 height 20
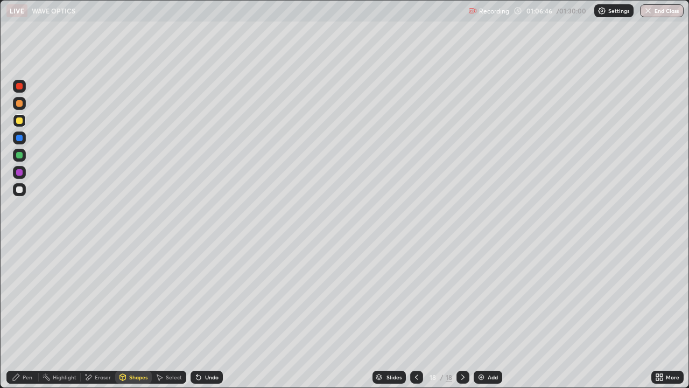
click at [129, 314] on div "Shapes" at bounding box center [138, 376] width 18 height 5
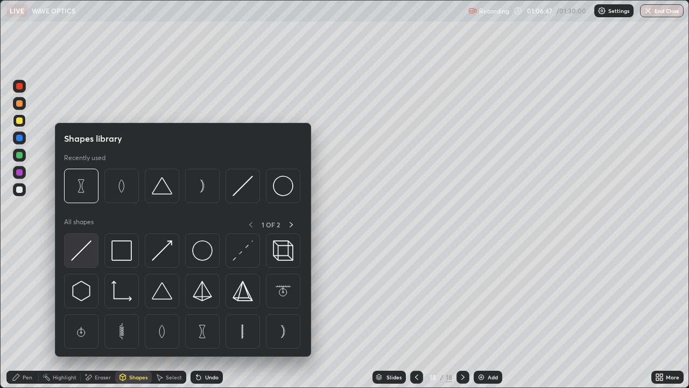
click at [83, 242] on img at bounding box center [81, 250] width 20 height 20
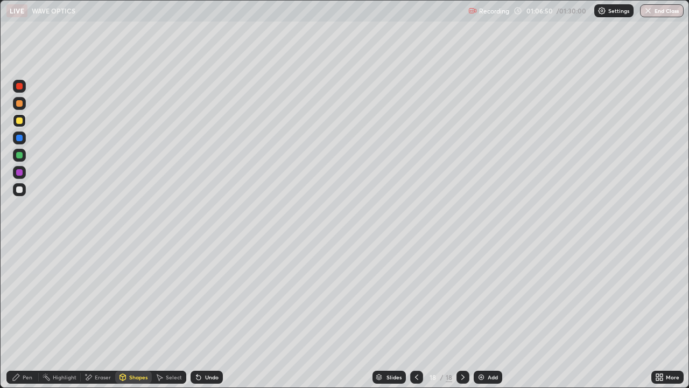
click at [21, 189] on div at bounding box center [19, 189] width 6 height 6
click at [20, 173] on div at bounding box center [19, 172] width 6 height 6
click at [32, 314] on div "Pen" at bounding box center [22, 376] width 32 height 13
click at [417, 314] on icon at bounding box center [416, 377] width 9 height 9
click at [420, 314] on div at bounding box center [416, 376] width 13 height 13
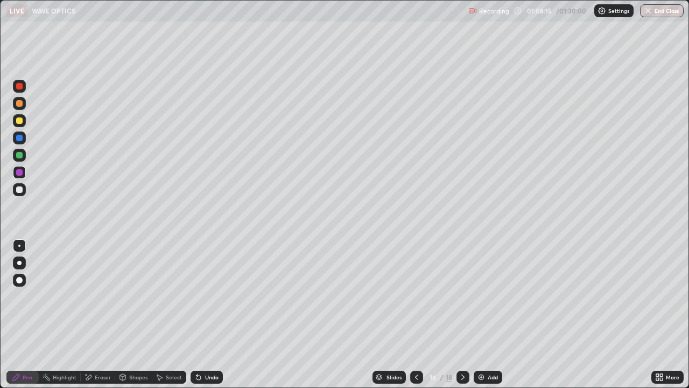
click at [17, 123] on div at bounding box center [19, 120] width 13 height 13
click at [466, 314] on div at bounding box center [463, 376] width 13 height 13
click at [482, 314] on img at bounding box center [481, 377] width 9 height 9
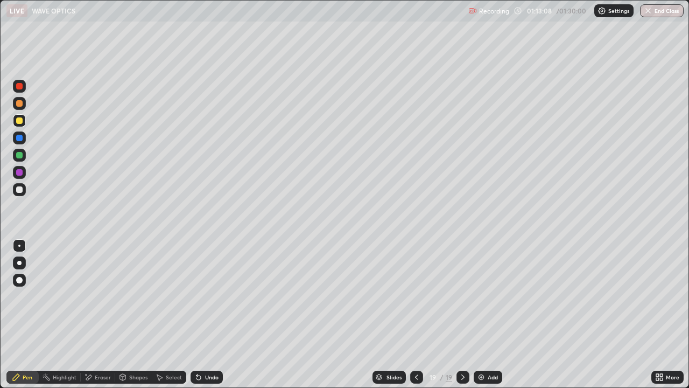
click at [23, 176] on div at bounding box center [19, 172] width 13 height 13
click at [196, 314] on div "Undo" at bounding box center [207, 376] width 32 height 13
click at [209, 314] on div "Undo" at bounding box center [211, 376] width 13 height 5
click at [19, 123] on div at bounding box center [19, 120] width 6 height 6
click at [17, 194] on div at bounding box center [19, 189] width 13 height 13
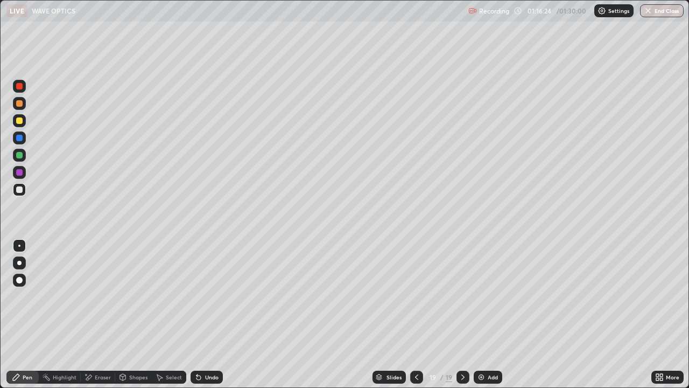
click at [488, 314] on div "Add" at bounding box center [493, 376] width 10 height 5
click at [142, 314] on div "Shapes" at bounding box center [133, 376] width 37 height 13
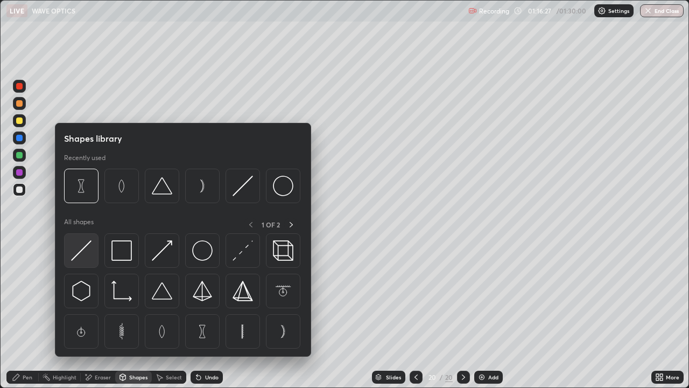
click at [85, 251] on img at bounding box center [81, 250] width 20 height 20
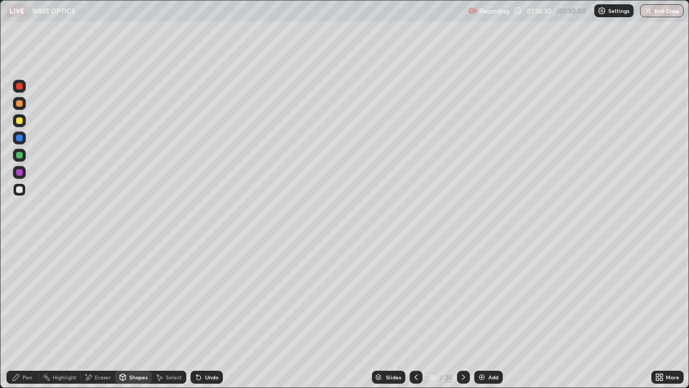
click at [103, 314] on div "Eraser" at bounding box center [103, 376] width 16 height 5
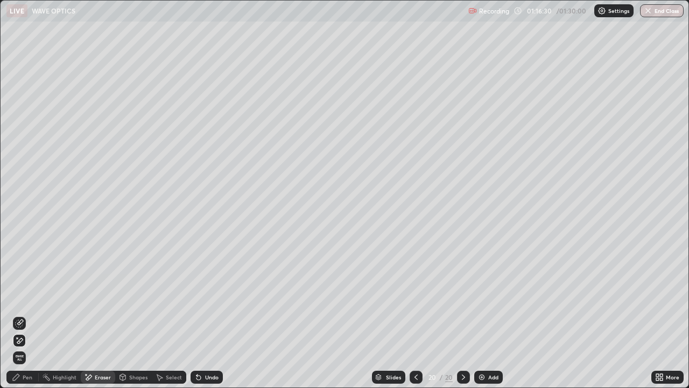
click at [20, 314] on icon at bounding box center [20, 340] width 6 height 5
click at [24, 314] on div at bounding box center [19, 323] width 13 height 13
click at [137, 314] on div "Shapes" at bounding box center [138, 376] width 18 height 5
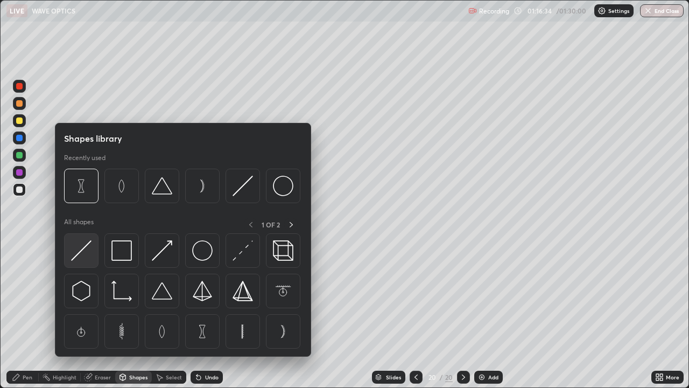
click at [87, 256] on img at bounding box center [81, 250] width 20 height 20
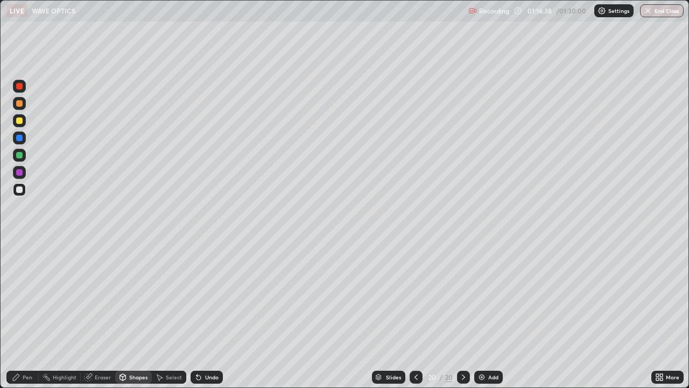
click at [27, 314] on div "Pen" at bounding box center [28, 376] width 10 height 5
click at [125, 314] on icon at bounding box center [122, 377] width 9 height 9
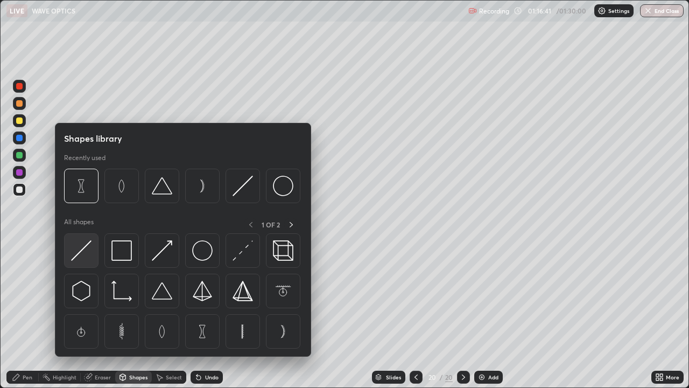
click at [90, 251] on img at bounding box center [81, 250] width 20 height 20
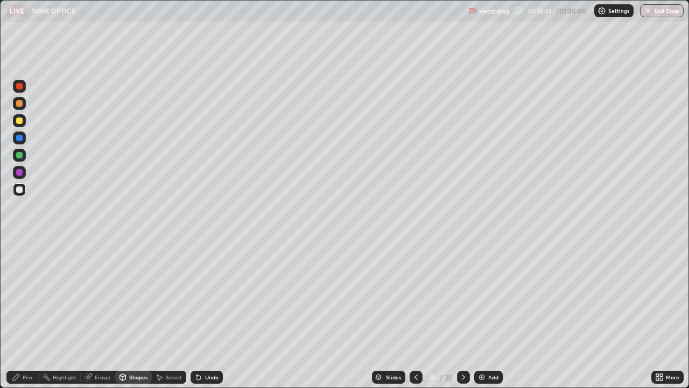
click at [23, 167] on div at bounding box center [19, 172] width 13 height 13
click at [131, 314] on div "Shapes" at bounding box center [133, 376] width 37 height 13
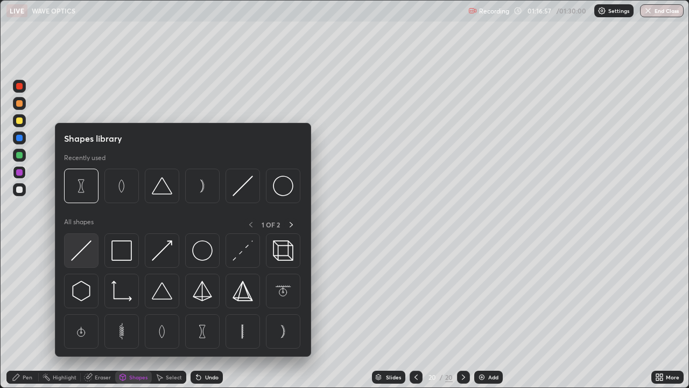
click at [90, 251] on img at bounding box center [81, 250] width 20 height 20
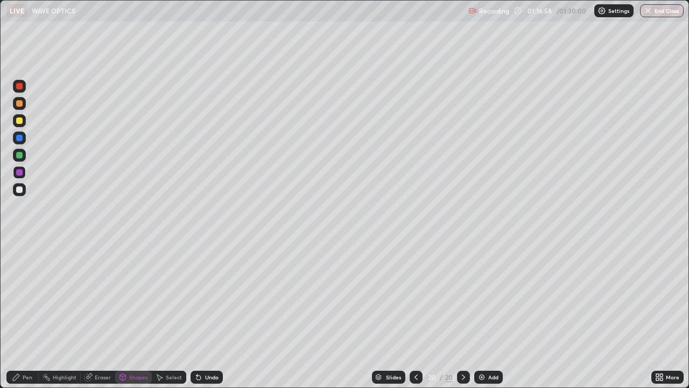
click at [19, 156] on div at bounding box center [19, 155] width 6 height 6
click at [115, 314] on div "Shapes" at bounding box center [133, 376] width 37 height 13
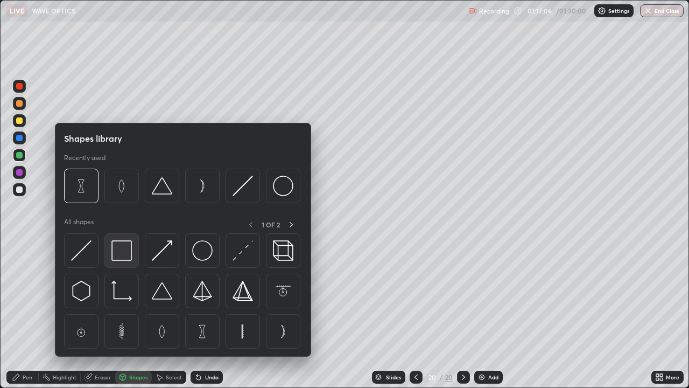
click at [115, 251] on img at bounding box center [121, 250] width 20 height 20
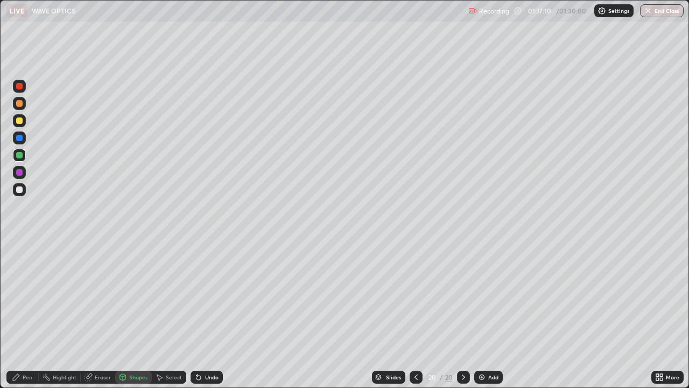
click at [33, 314] on div "Pen" at bounding box center [22, 376] width 32 height 13
click at [133, 314] on div "Shapes" at bounding box center [133, 376] width 37 height 13
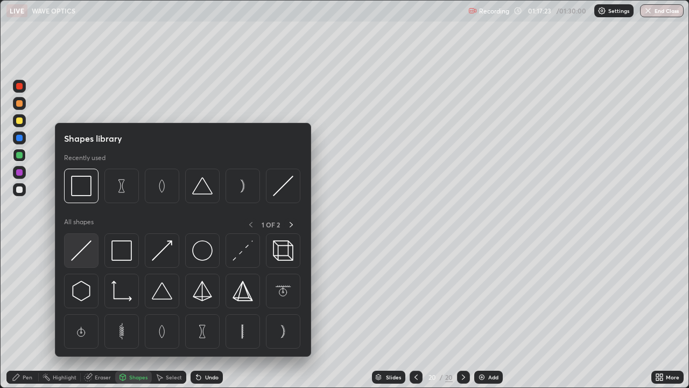
click at [91, 255] on img at bounding box center [81, 250] width 20 height 20
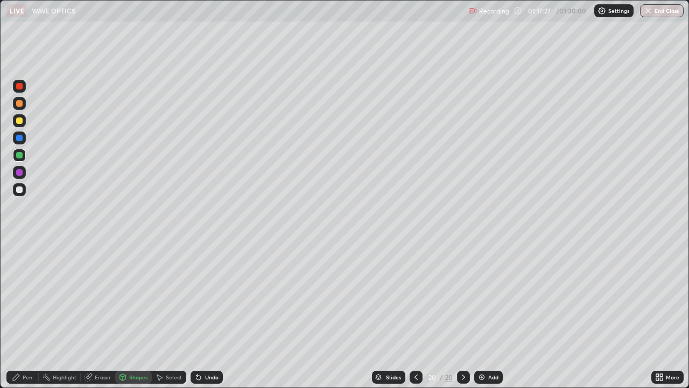
click at [30, 314] on div "Pen" at bounding box center [28, 376] width 10 height 5
click at [19, 190] on div at bounding box center [19, 189] width 6 height 6
click at [22, 119] on div at bounding box center [19, 120] width 6 height 6
click at [201, 314] on div "Undo" at bounding box center [207, 376] width 32 height 13
click at [199, 314] on icon at bounding box center [198, 377] width 9 height 9
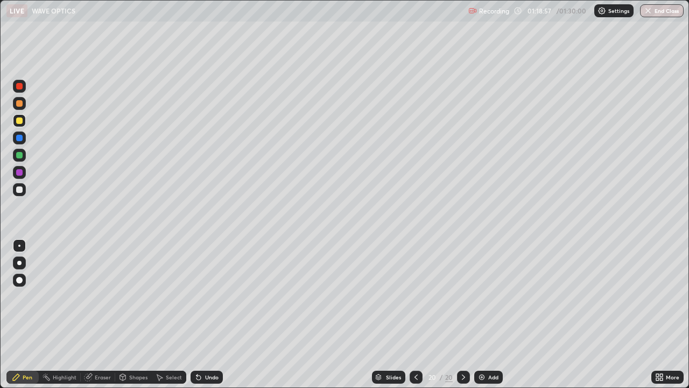
click at [207, 314] on div "Undo" at bounding box center [207, 376] width 32 height 13
click at [208, 314] on div "Undo" at bounding box center [211, 376] width 13 height 5
click at [94, 314] on div "Eraser" at bounding box center [98, 376] width 34 height 13
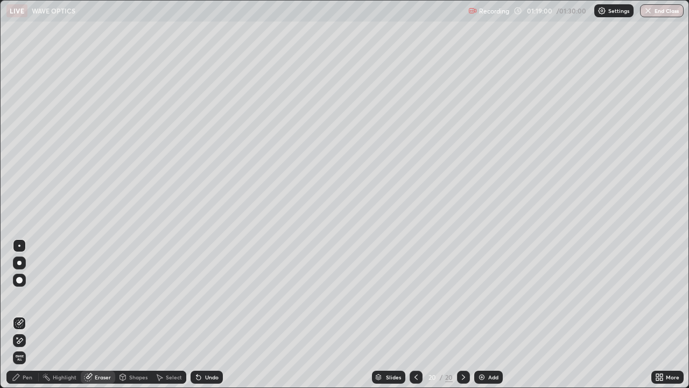
click at [35, 314] on div "Pen" at bounding box center [22, 376] width 32 height 13
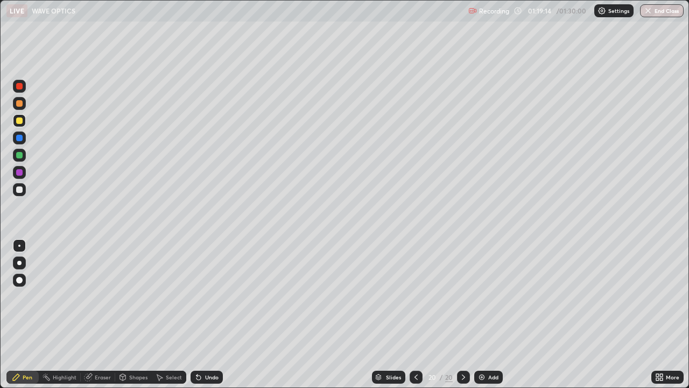
click at [99, 314] on div "Eraser" at bounding box center [103, 376] width 16 height 5
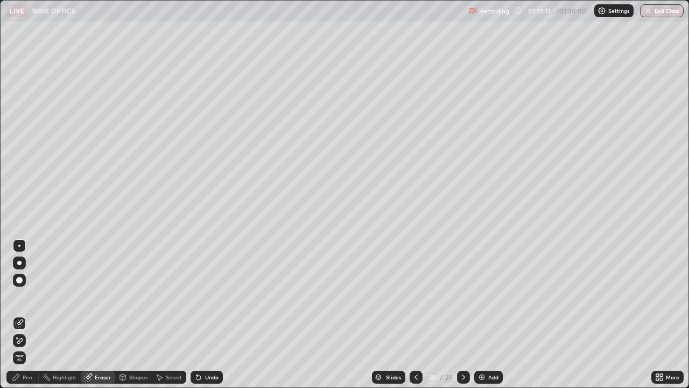
click at [33, 314] on div "Pen" at bounding box center [22, 376] width 32 height 13
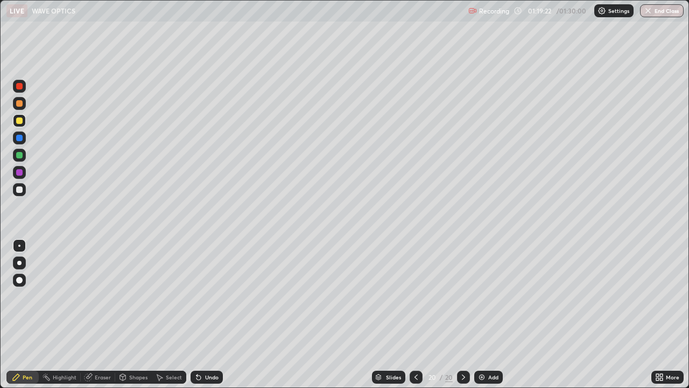
click at [197, 314] on icon at bounding box center [198, 377] width 4 height 4
click at [24, 174] on div at bounding box center [19, 172] width 13 height 13
click at [19, 190] on div at bounding box center [19, 189] width 6 height 6
click at [201, 314] on icon at bounding box center [198, 377] width 9 height 9
click at [202, 314] on div "Undo" at bounding box center [207, 376] width 32 height 13
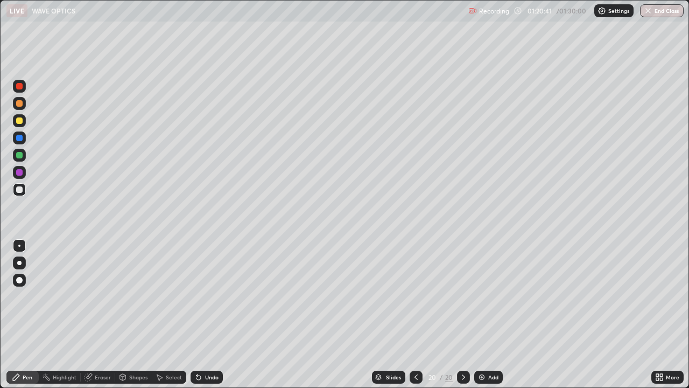
click at [23, 159] on div at bounding box center [19, 155] width 13 height 13
click at [212, 314] on div "Undo" at bounding box center [211, 376] width 13 height 5
click at [213, 314] on div "Undo" at bounding box center [207, 376] width 32 height 13
click at [18, 123] on div at bounding box center [19, 120] width 6 height 6
click at [211, 314] on div "Undo" at bounding box center [211, 376] width 13 height 5
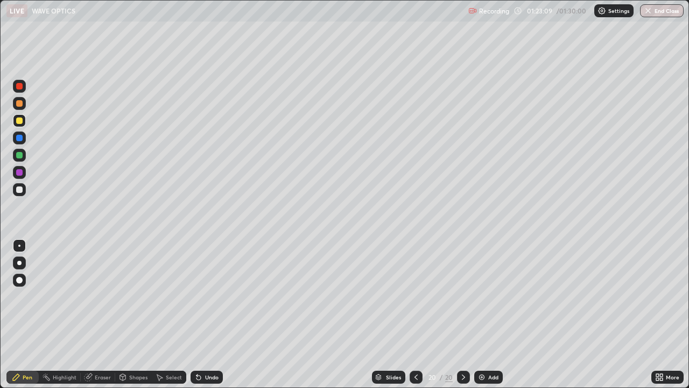
click at [205, 314] on div "Undo" at bounding box center [211, 376] width 13 height 5
click at [24, 190] on div at bounding box center [19, 189] width 13 height 13
click at [101, 314] on div "Eraser" at bounding box center [103, 376] width 16 height 5
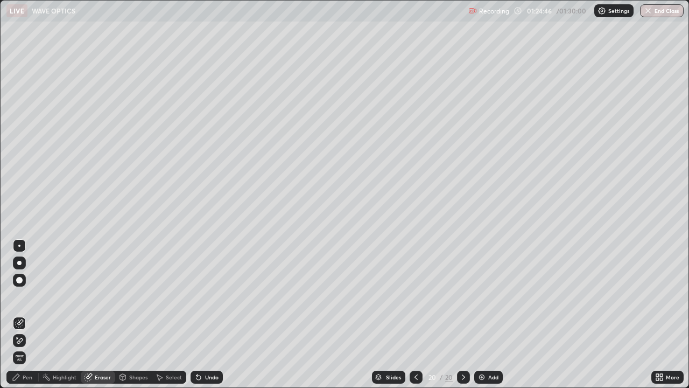
click at [25, 314] on div at bounding box center [19, 340] width 13 height 13
click at [25, 314] on div "Pen" at bounding box center [28, 376] width 10 height 5
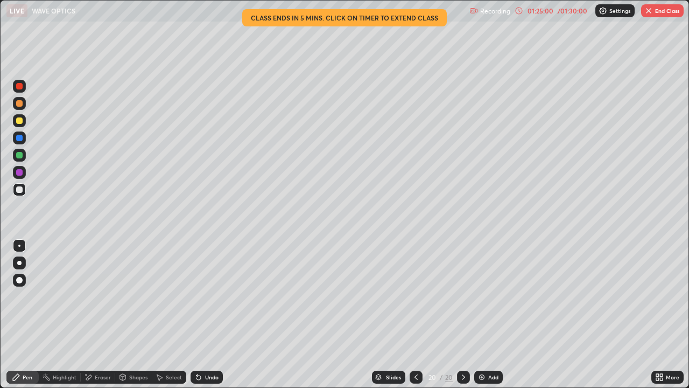
click at [100, 314] on div "Eraser" at bounding box center [103, 376] width 16 height 5
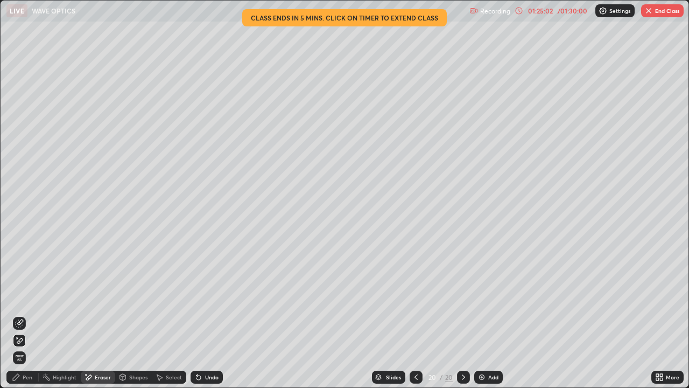
click at [31, 314] on div "Pen" at bounding box center [22, 376] width 32 height 13
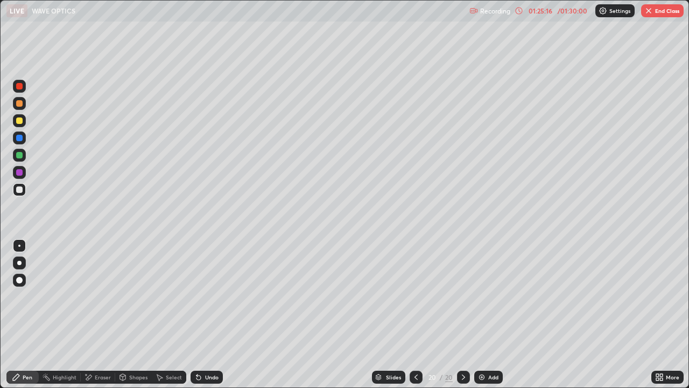
click at [212, 314] on div "Undo" at bounding box center [211, 376] width 13 height 5
click at [209, 314] on div "Undo" at bounding box center [211, 376] width 13 height 5
click at [210, 314] on div "Undo" at bounding box center [211, 376] width 13 height 5
click at [209, 314] on div "Undo" at bounding box center [211, 376] width 13 height 5
click at [208, 314] on div "Undo" at bounding box center [211, 376] width 13 height 5
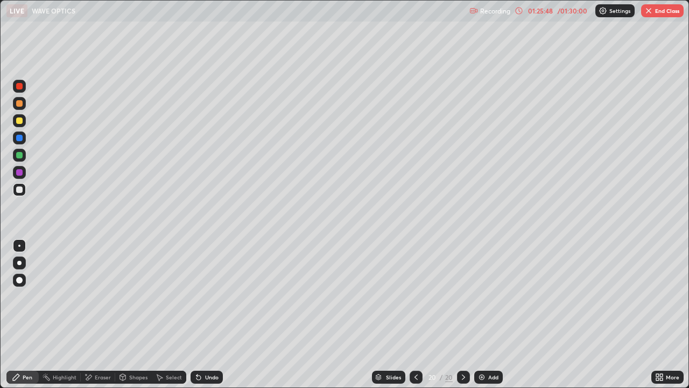
click at [99, 314] on div "Eraser" at bounding box center [103, 376] width 16 height 5
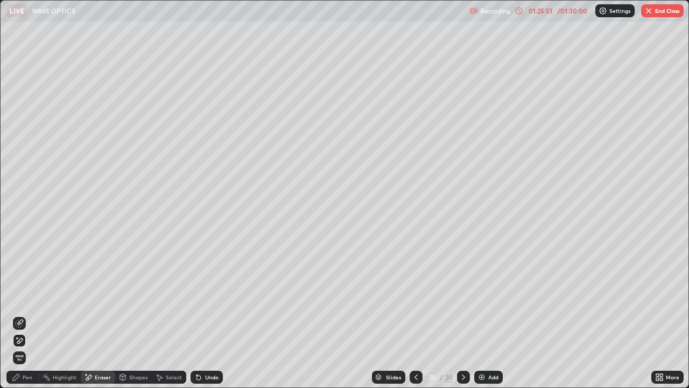
click at [32, 314] on div "Pen" at bounding box center [28, 376] width 10 height 5
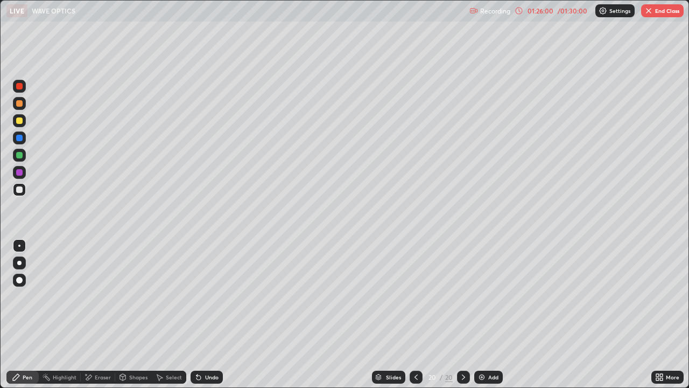
click at [95, 314] on div "Eraser" at bounding box center [98, 376] width 34 height 13
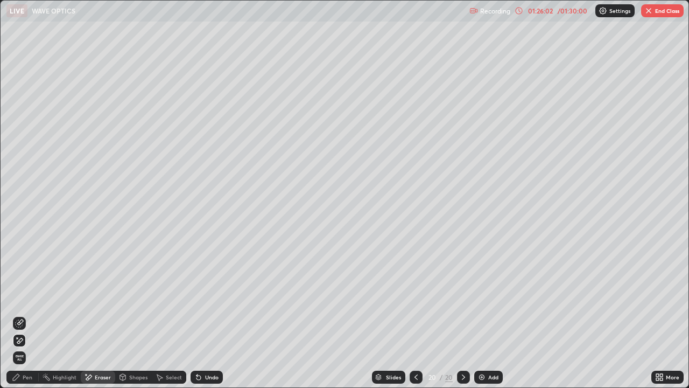
click at [25, 314] on div "Pen" at bounding box center [28, 376] width 10 height 5
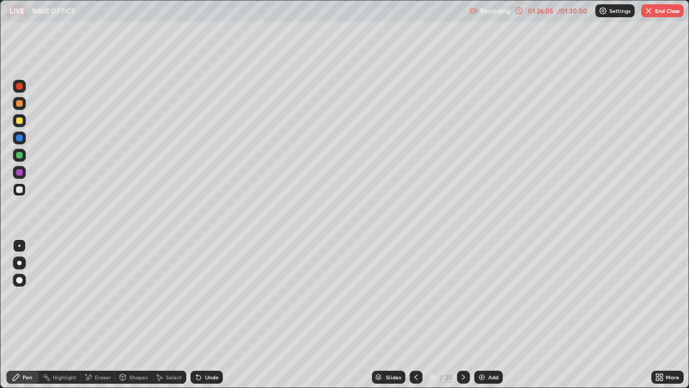
click at [120, 314] on icon at bounding box center [123, 376] width 6 height 2
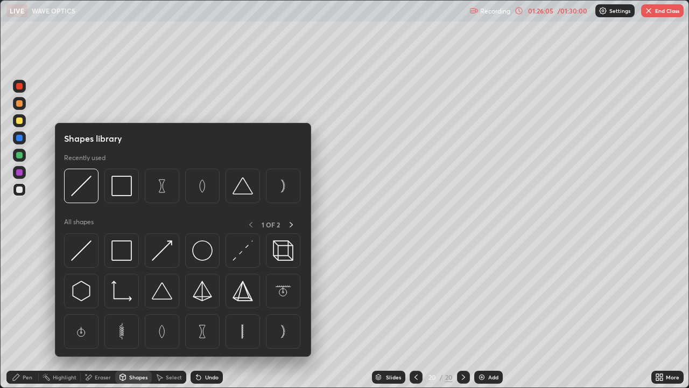
click at [100, 314] on div "Eraser" at bounding box center [103, 376] width 16 height 5
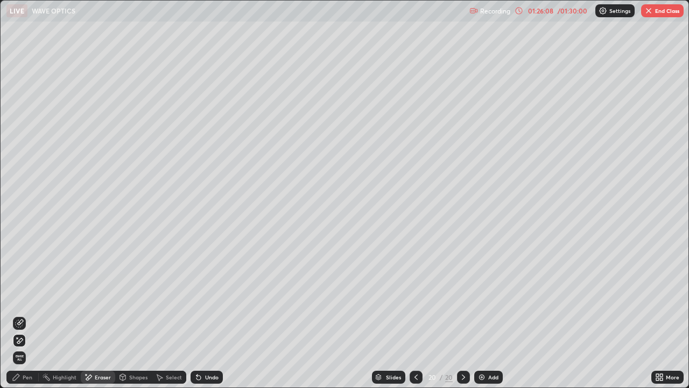
click at [23, 314] on div "Pen" at bounding box center [28, 376] width 10 height 5
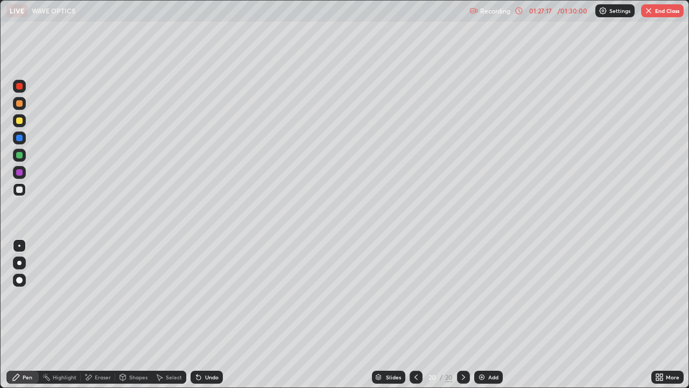
click at [536, 12] on div "01:27:17" at bounding box center [540, 11] width 30 height 6
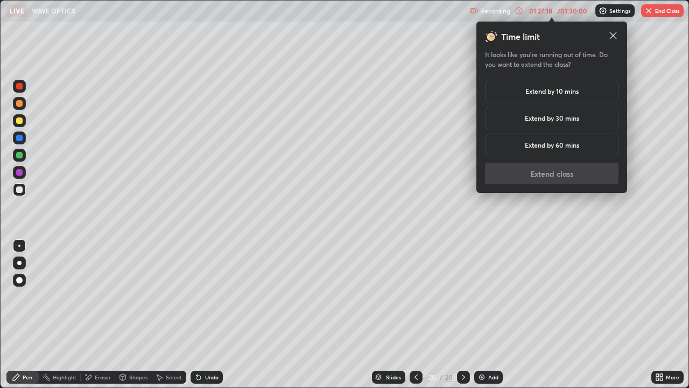
click at [537, 120] on h5 "Extend by 30 mins" at bounding box center [552, 118] width 54 height 10
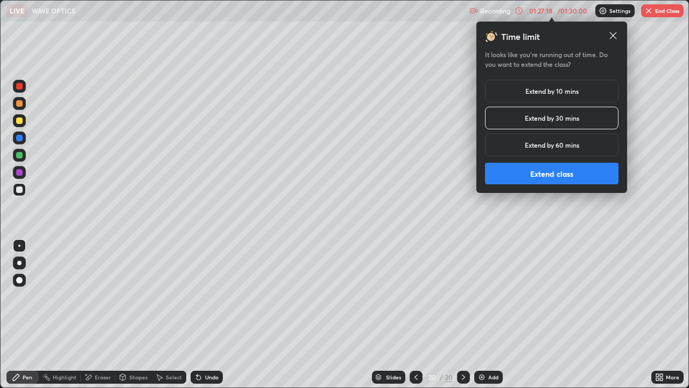
click at [529, 172] on button "Extend class" at bounding box center [552, 174] width 134 height 22
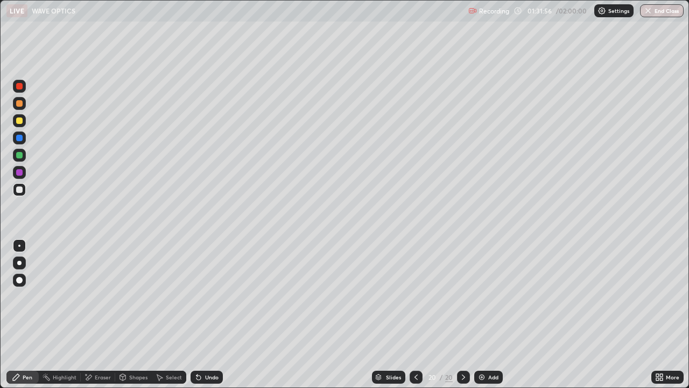
click at [492, 314] on div "Add" at bounding box center [493, 376] width 10 height 5
click at [23, 170] on div at bounding box center [19, 172] width 13 height 13
click at [20, 155] on div at bounding box center [19, 155] width 6 height 6
click at [203, 314] on div "Undo" at bounding box center [207, 376] width 32 height 13
click at [213, 314] on div "Undo" at bounding box center [211, 376] width 13 height 5
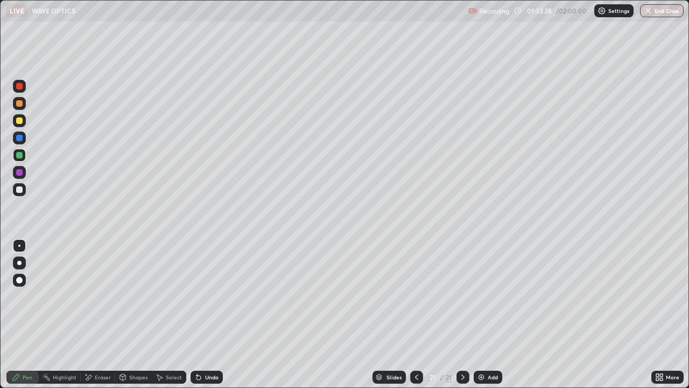
click at [113, 314] on div "Eraser" at bounding box center [98, 377] width 34 height 22
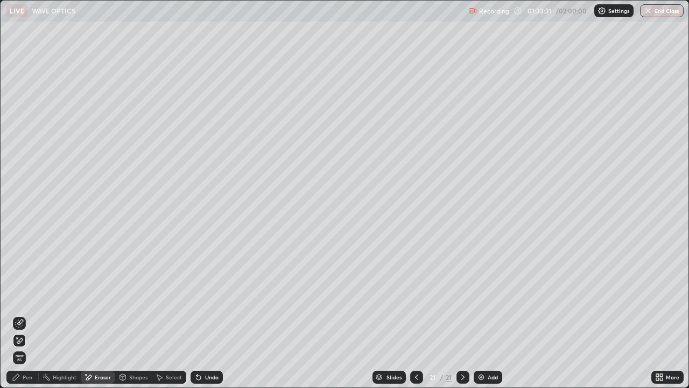
click at [34, 314] on div "Pen" at bounding box center [22, 376] width 32 height 13
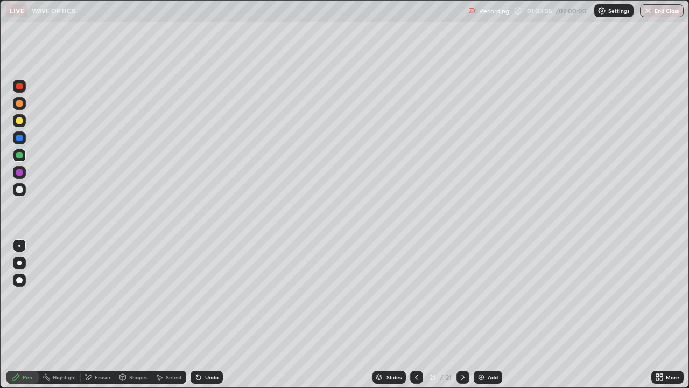
click at [206, 314] on div "Undo" at bounding box center [211, 376] width 13 height 5
click at [212, 314] on div "Undo" at bounding box center [211, 376] width 13 height 5
click at [491, 314] on div "Add" at bounding box center [493, 376] width 10 height 5
click at [21, 122] on div at bounding box center [19, 120] width 6 height 6
click at [203, 314] on div "Undo" at bounding box center [207, 376] width 32 height 13
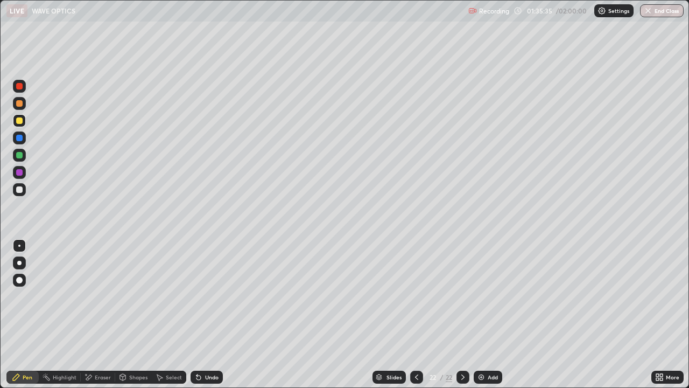
click at [118, 314] on div "Shapes" at bounding box center [133, 376] width 37 height 13
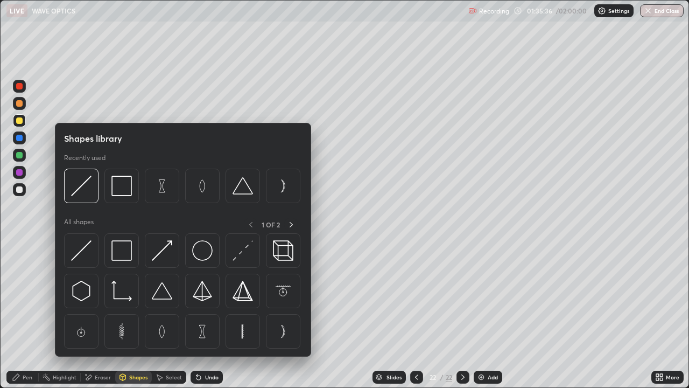
click at [106, 314] on div "Eraser" at bounding box center [103, 376] width 16 height 5
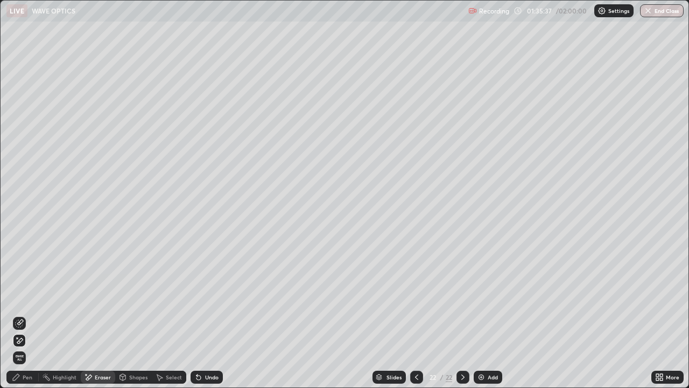
click at [25, 314] on div "Pen" at bounding box center [22, 376] width 32 height 13
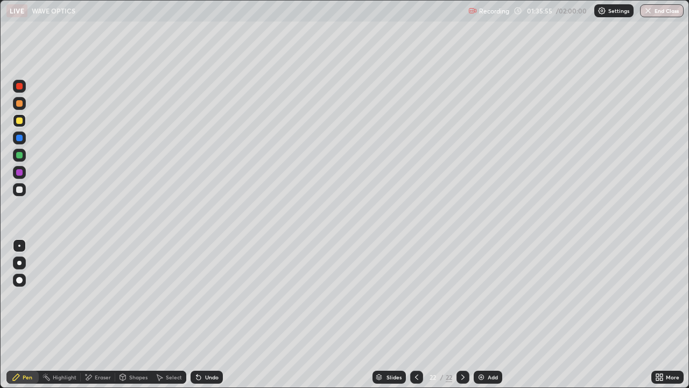
click at [21, 192] on div at bounding box center [19, 189] width 6 height 6
click at [20, 172] on div at bounding box center [19, 172] width 6 height 6
click at [23, 160] on div at bounding box center [19, 155] width 13 height 13
click at [21, 177] on div at bounding box center [19, 172] width 13 height 13
click at [18, 189] on div at bounding box center [19, 189] width 6 height 6
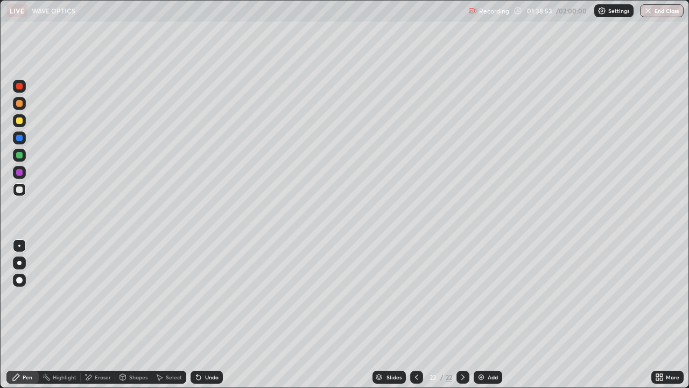
click at [19, 156] on div at bounding box center [19, 155] width 6 height 6
click at [205, 314] on div "Undo" at bounding box center [211, 376] width 13 height 5
click at [207, 314] on div "Undo" at bounding box center [211, 376] width 13 height 5
click at [20, 172] on div at bounding box center [19, 172] width 6 height 6
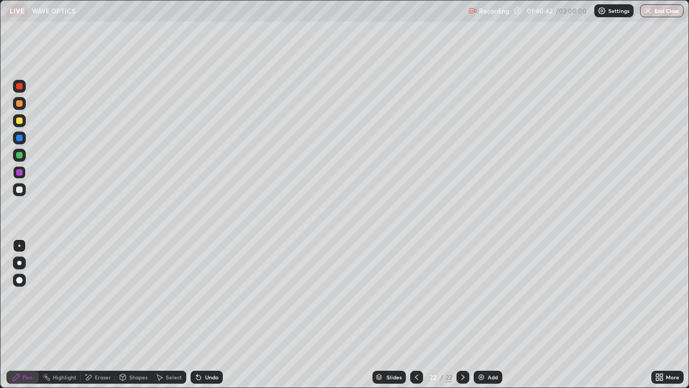
click at [20, 194] on div at bounding box center [19, 189] width 13 height 13
click at [22, 169] on div at bounding box center [19, 172] width 13 height 13
click at [20, 157] on div at bounding box center [19, 155] width 6 height 6
click at [665, 314] on div "More" at bounding box center [667, 376] width 32 height 13
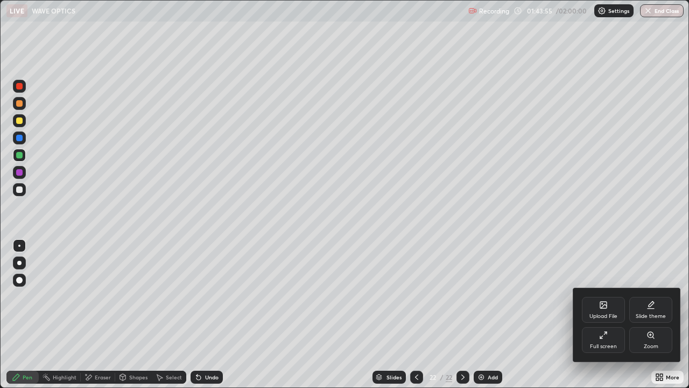
click at [605, 314] on icon at bounding box center [605, 333] width 3 height 3
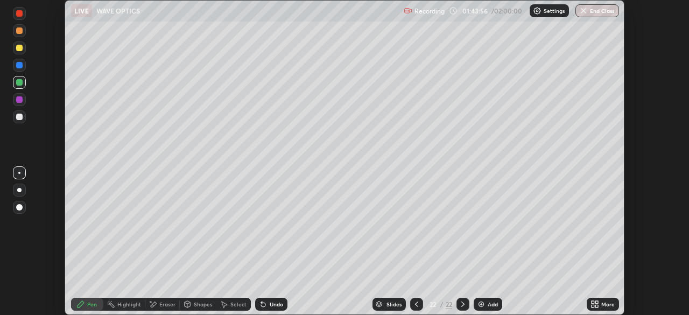
scroll to position [53519, 53145]
click at [16, 59] on div at bounding box center [19, 65] width 13 height 13
click at [19, 48] on div at bounding box center [19, 48] width 6 height 6
click at [24, 120] on div at bounding box center [19, 116] width 13 height 13
click at [488, 305] on div "Add" at bounding box center [493, 303] width 10 height 5
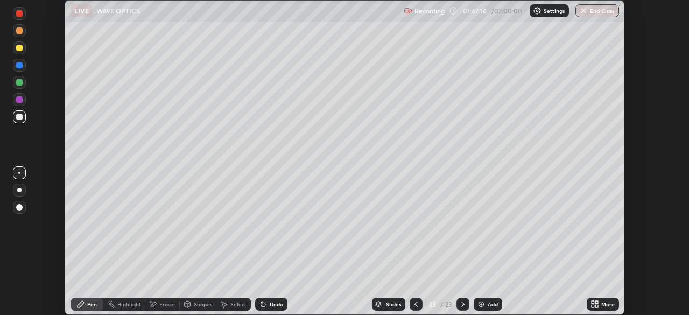
click at [20, 99] on div at bounding box center [19, 99] width 6 height 6
click at [18, 84] on div at bounding box center [19, 82] width 6 height 6
click at [187, 304] on icon at bounding box center [187, 306] width 0 height 4
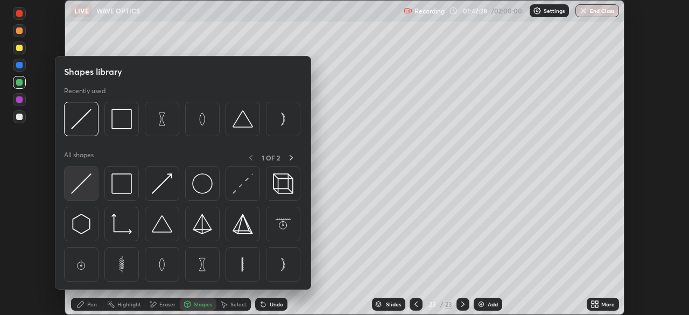
click at [85, 185] on img at bounding box center [81, 183] width 20 height 20
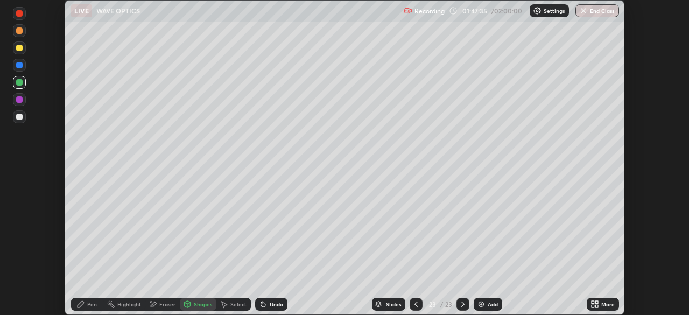
click at [24, 49] on div at bounding box center [19, 47] width 13 height 13
click at [271, 306] on div "Undo" at bounding box center [276, 303] width 13 height 5
click at [80, 301] on icon at bounding box center [80, 304] width 9 height 9
click at [197, 304] on div "Shapes" at bounding box center [203, 303] width 18 height 5
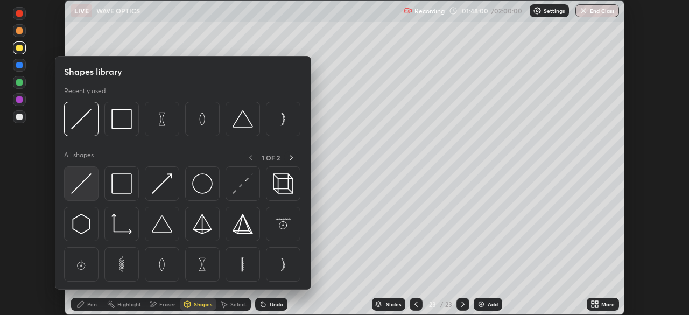
click at [86, 192] on img at bounding box center [81, 183] width 20 height 20
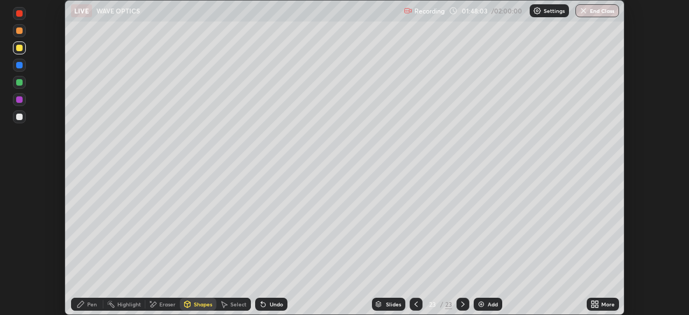
click at [25, 79] on div at bounding box center [19, 82] width 13 height 13
click at [20, 47] on div at bounding box center [19, 48] width 6 height 6
click at [94, 304] on div "Pen" at bounding box center [92, 303] width 10 height 5
click at [18, 83] on div at bounding box center [19, 82] width 6 height 6
click at [199, 303] on div "Shapes" at bounding box center [203, 303] width 18 height 5
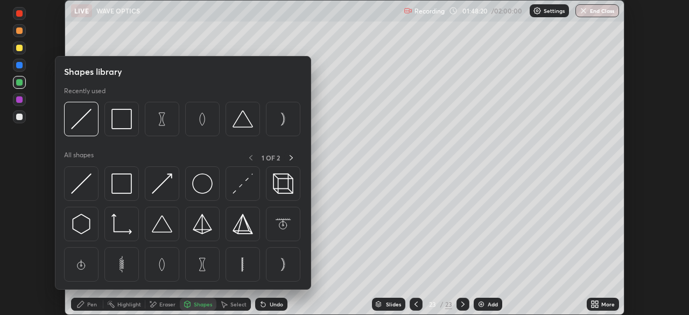
click at [198, 306] on div "Shapes" at bounding box center [203, 303] width 18 height 5
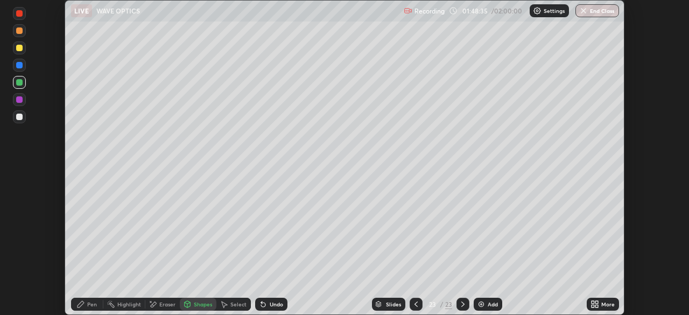
click at [83, 303] on icon at bounding box center [81, 304] width 6 height 6
click at [22, 116] on div at bounding box center [19, 117] width 6 height 6
click at [198, 304] on div "Shapes" at bounding box center [203, 303] width 18 height 5
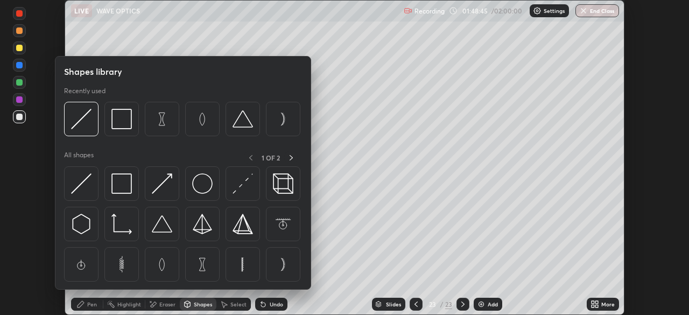
click at [195, 305] on div "Shapes" at bounding box center [203, 303] width 18 height 5
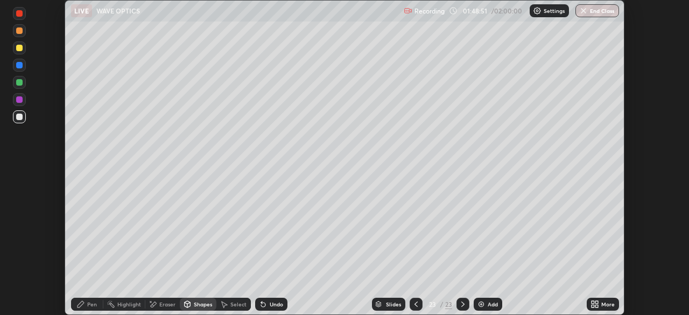
click at [200, 304] on div "Shapes" at bounding box center [203, 303] width 18 height 5
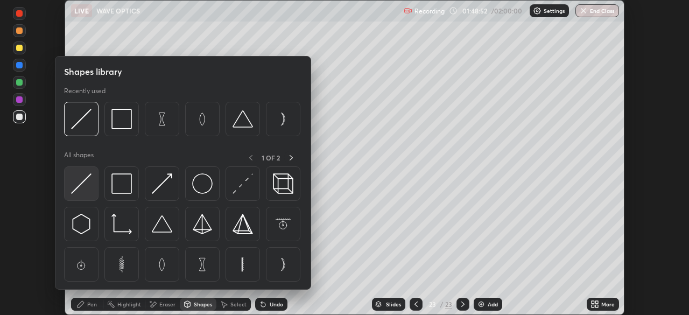
click at [88, 183] on img at bounding box center [81, 183] width 20 height 20
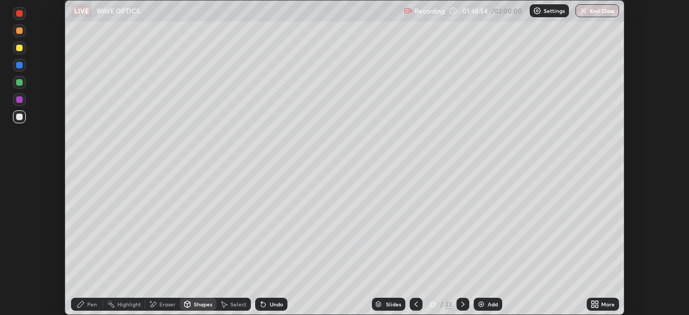
click at [22, 106] on div at bounding box center [19, 99] width 13 height 13
click at [86, 304] on div "Pen" at bounding box center [87, 304] width 32 height 13
click at [270, 303] on div "Undo" at bounding box center [276, 303] width 13 height 5
click at [275, 304] on div "Undo" at bounding box center [276, 303] width 13 height 5
click at [22, 116] on div at bounding box center [19, 117] width 6 height 6
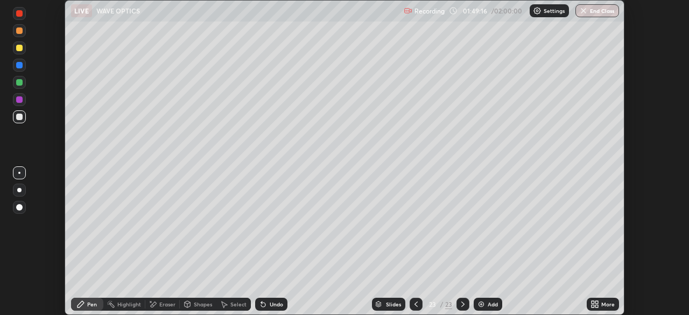
click at [193, 310] on div "Shapes" at bounding box center [198, 304] width 37 height 13
click at [194, 308] on div "Shapes" at bounding box center [198, 304] width 37 height 13
click at [87, 310] on div "Pen" at bounding box center [87, 304] width 32 height 13
click at [22, 100] on div at bounding box center [19, 99] width 6 height 6
click at [18, 84] on div at bounding box center [19, 82] width 6 height 6
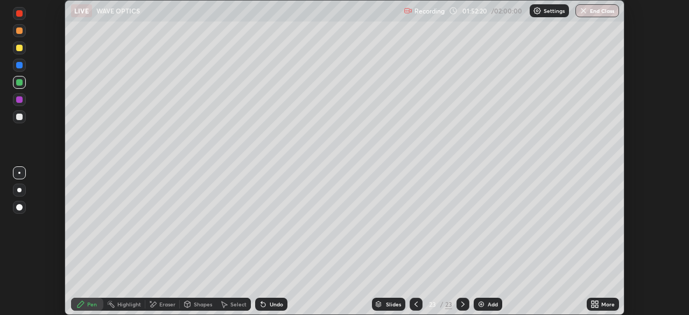
click at [21, 82] on div at bounding box center [19, 82] width 6 height 6
click at [19, 54] on div at bounding box center [19, 47] width 13 height 13
click at [22, 120] on div at bounding box center [19, 117] width 6 height 6
click at [20, 100] on div at bounding box center [19, 99] width 6 height 6
click at [21, 101] on div at bounding box center [19, 99] width 6 height 6
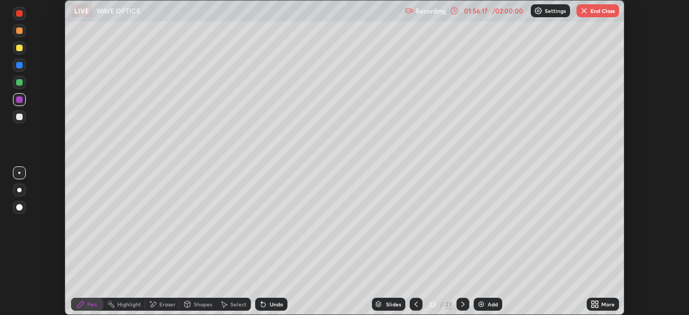
click at [481, 301] on img at bounding box center [481, 304] width 9 height 9
click at [20, 82] on div at bounding box center [19, 82] width 6 height 6
click at [245, 299] on div "Select" at bounding box center [233, 304] width 34 height 13
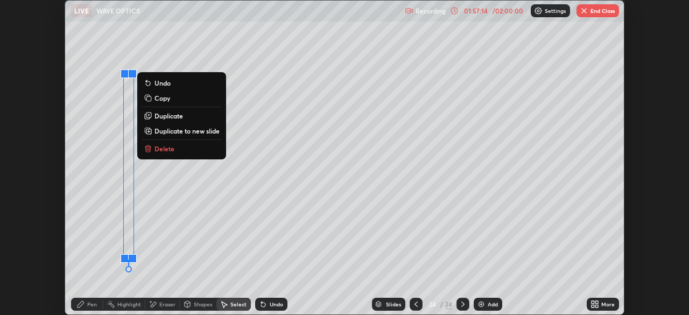
click at [152, 149] on button "Delete" at bounding box center [182, 148] width 80 height 13
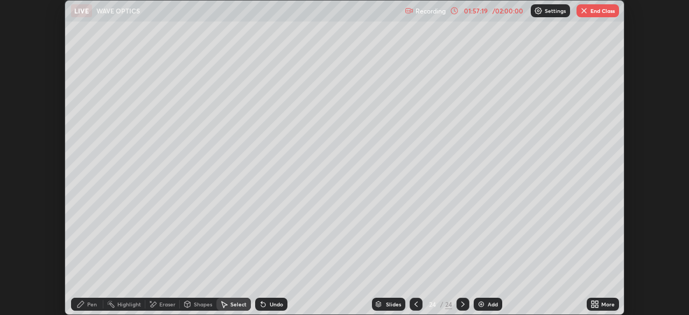
click at [604, 15] on button "End Class" at bounding box center [598, 10] width 43 height 13
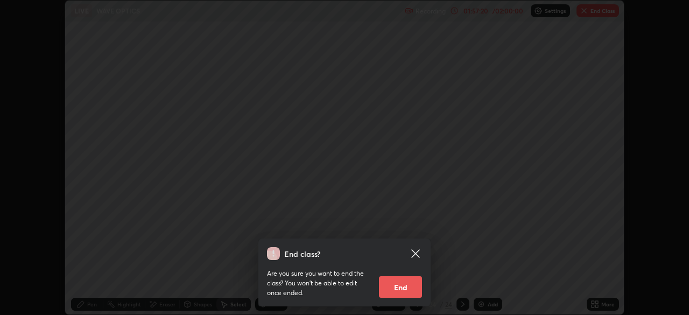
click at [410, 286] on button "End" at bounding box center [400, 287] width 43 height 22
